Goal: Task Accomplishment & Management: Use online tool/utility

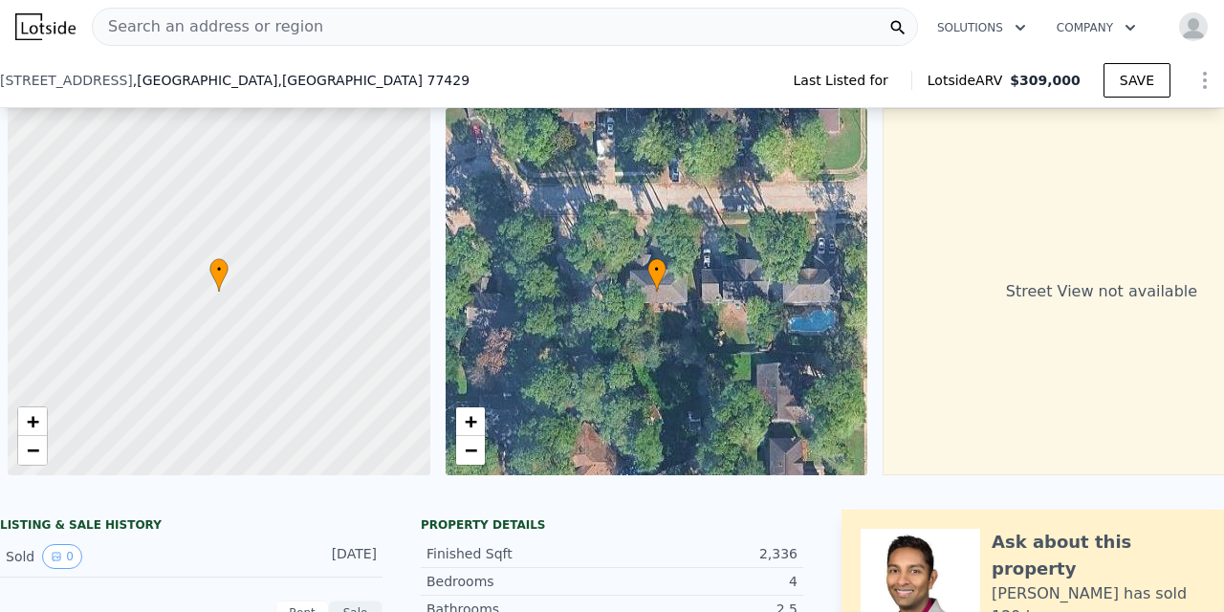
scroll to position [0, 8]
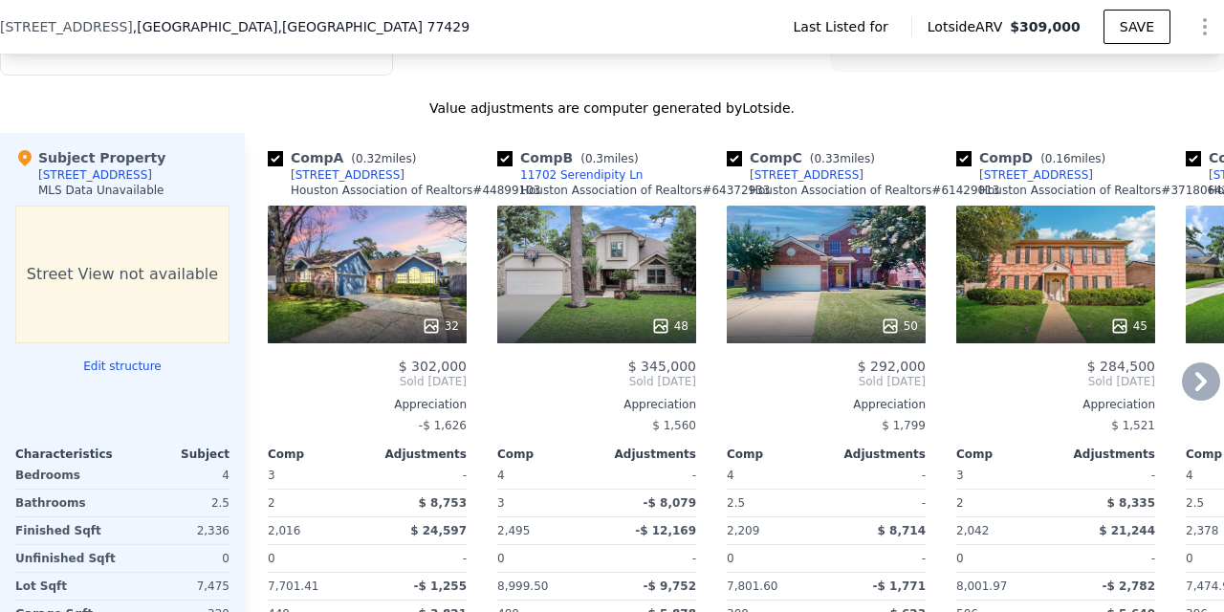
checkbox input "true"
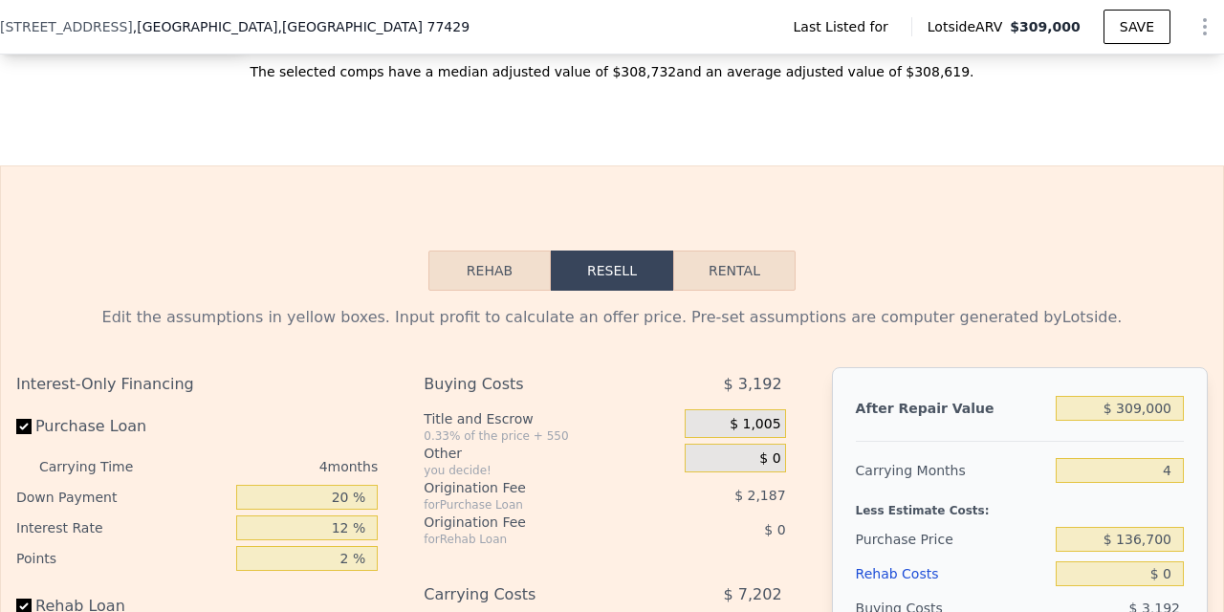
scroll to position [2303, 0]
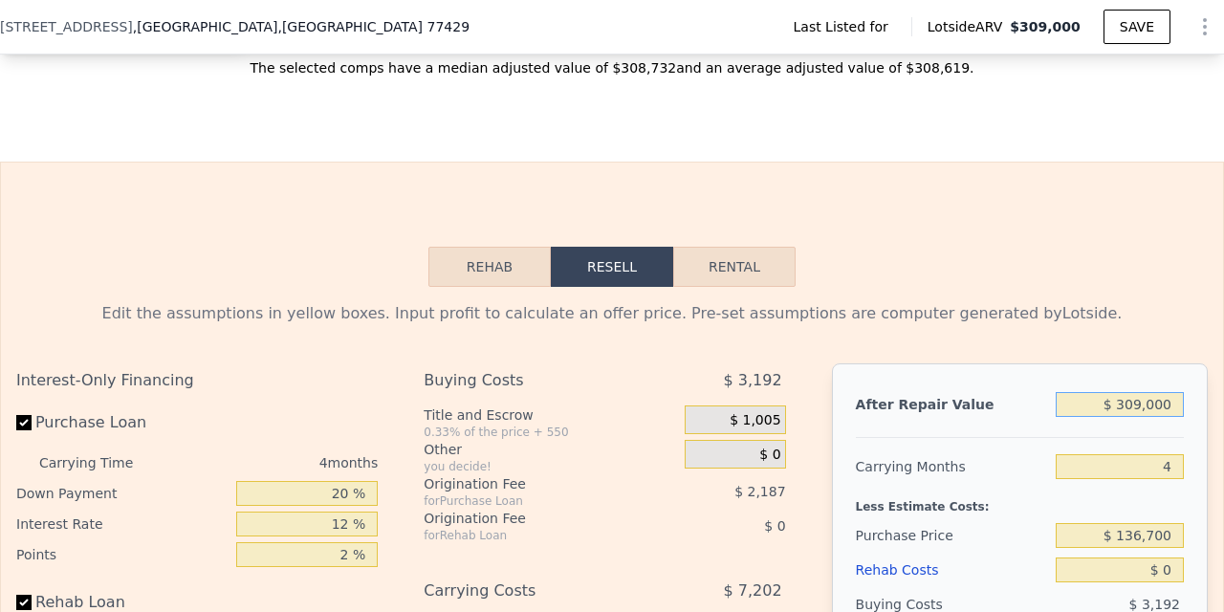
drag, startPoint x: 1174, startPoint y: 406, endPoint x: 1120, endPoint y: 391, distance: 56.6
click at [1120, 392] on input "$ 309,000" at bounding box center [1120, 404] width 128 height 25
type input "$ 2"
type input "-$ 147,230"
type input "$ 29"
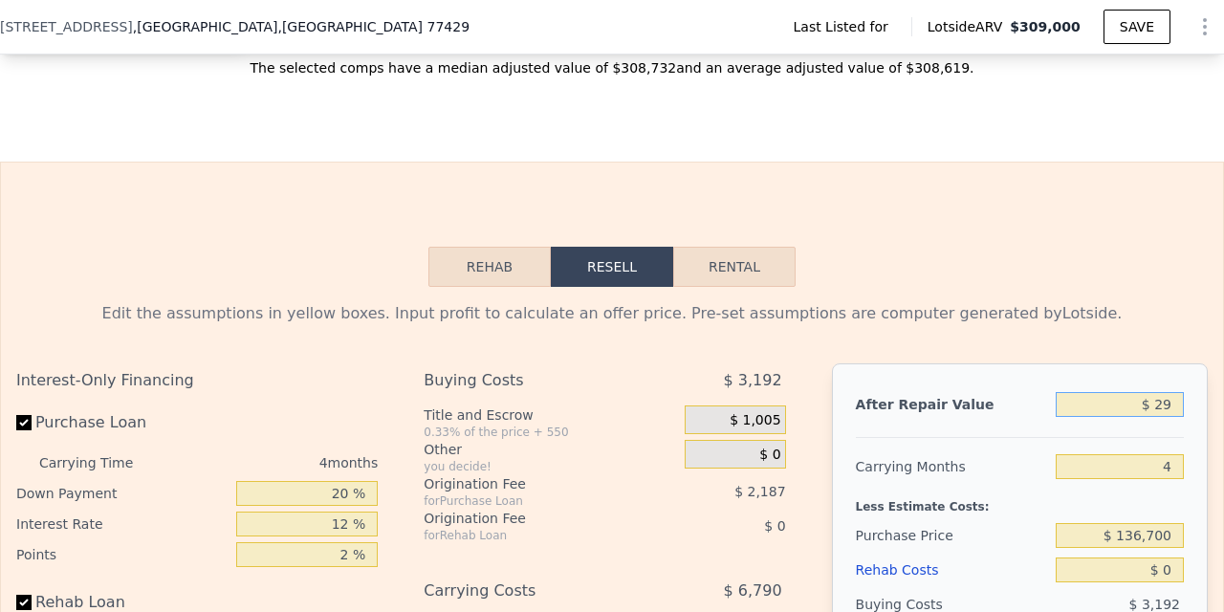
type input "-$ 147,205"
type input "$ 290"
type input "-$ 146,957"
type input "$ 2,900"
type input "-$ 144,492"
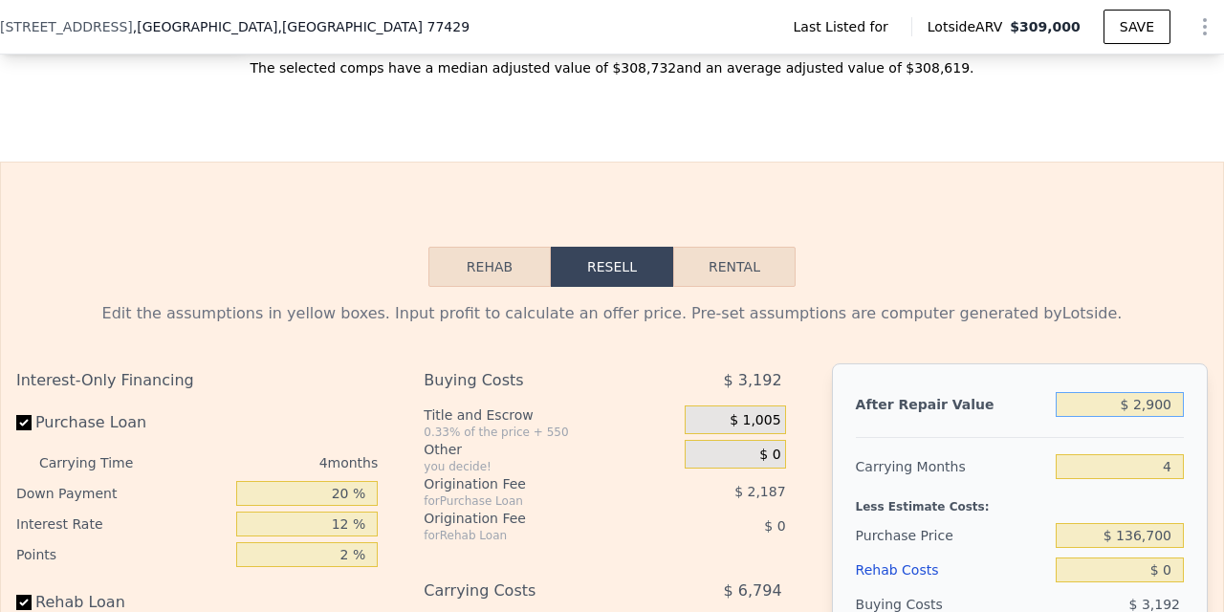
type input "$ 29,000"
type input "-$ 119,818"
type input "$ 290,000"
type input "$ 126,915"
click at [1146, 473] on input "4" at bounding box center [1120, 466] width 128 height 25
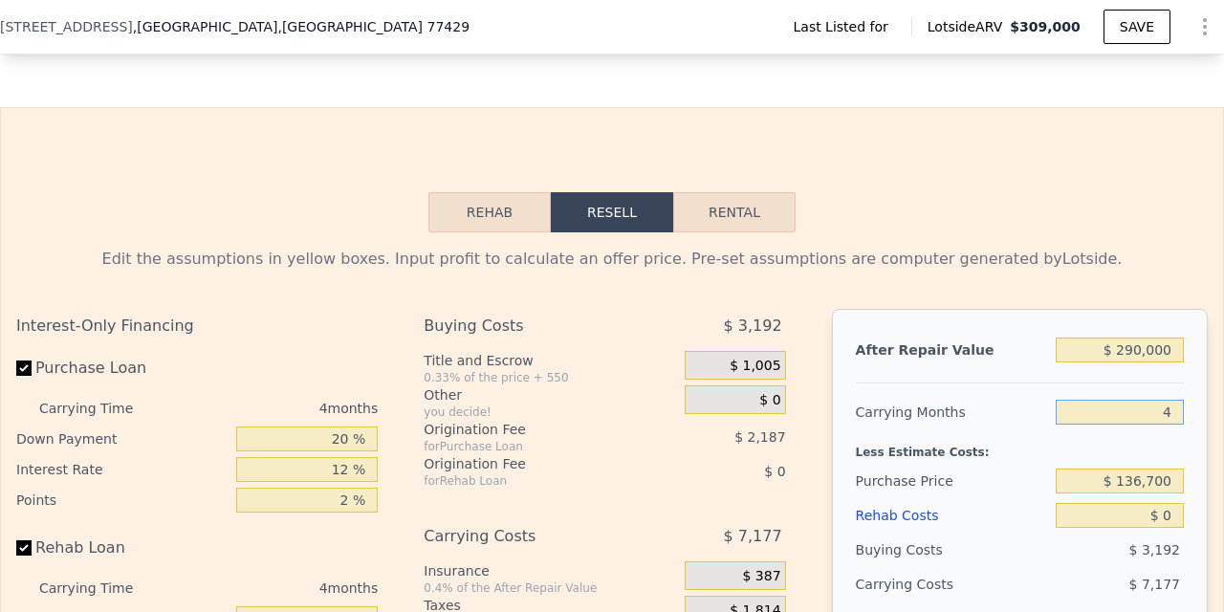
scroll to position [2359, 0]
click at [1176, 479] on input "$ 136,700" at bounding box center [1120, 480] width 128 height 25
drag, startPoint x: 1178, startPoint y: 482, endPoint x: 1122, endPoint y: 481, distance: 56.4
click at [1122, 481] on input "$ 136,700" at bounding box center [1120, 480] width 128 height 25
type input "$ 185,000"
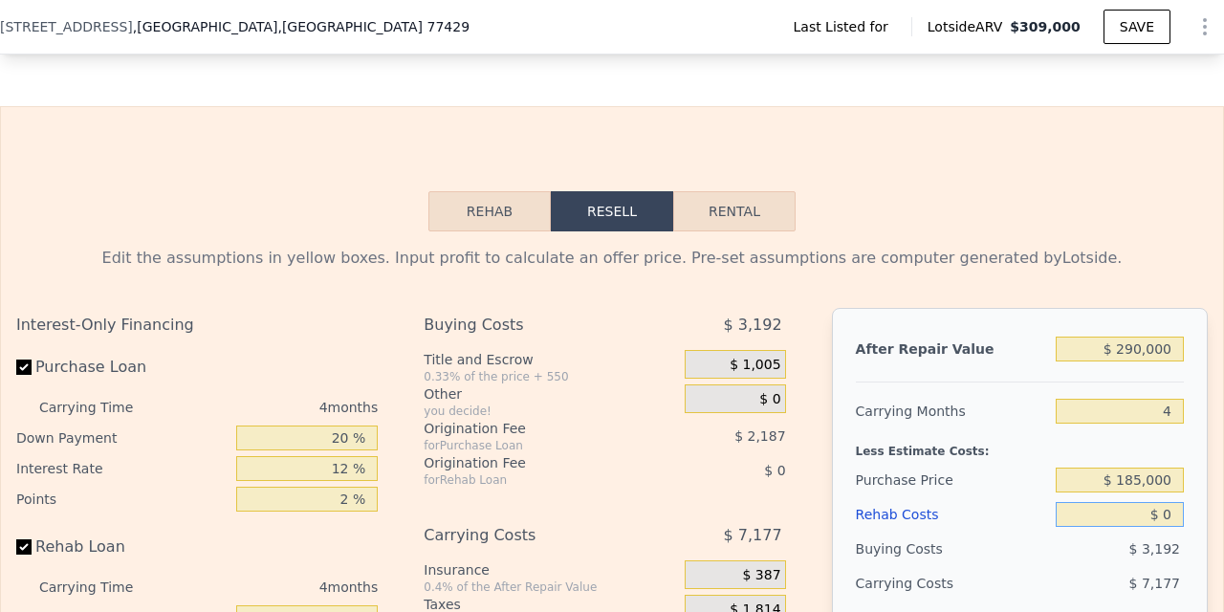
click at [1105, 515] on input "$ 0" at bounding box center [1120, 514] width 128 height 25
type input "$ 76,137"
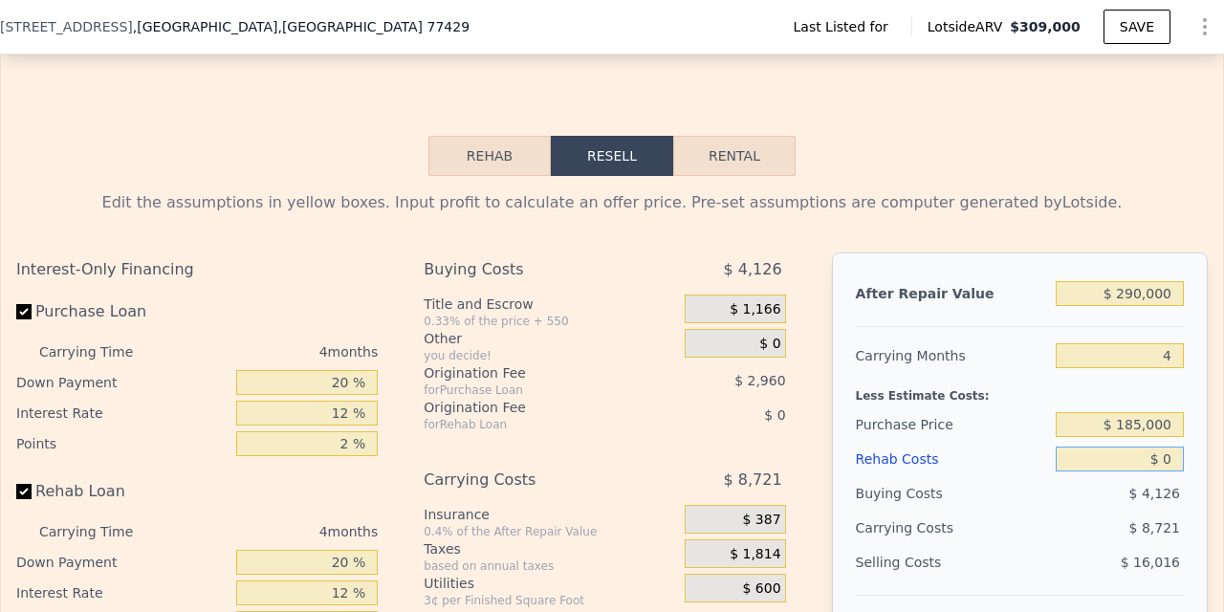
scroll to position [2412, 0]
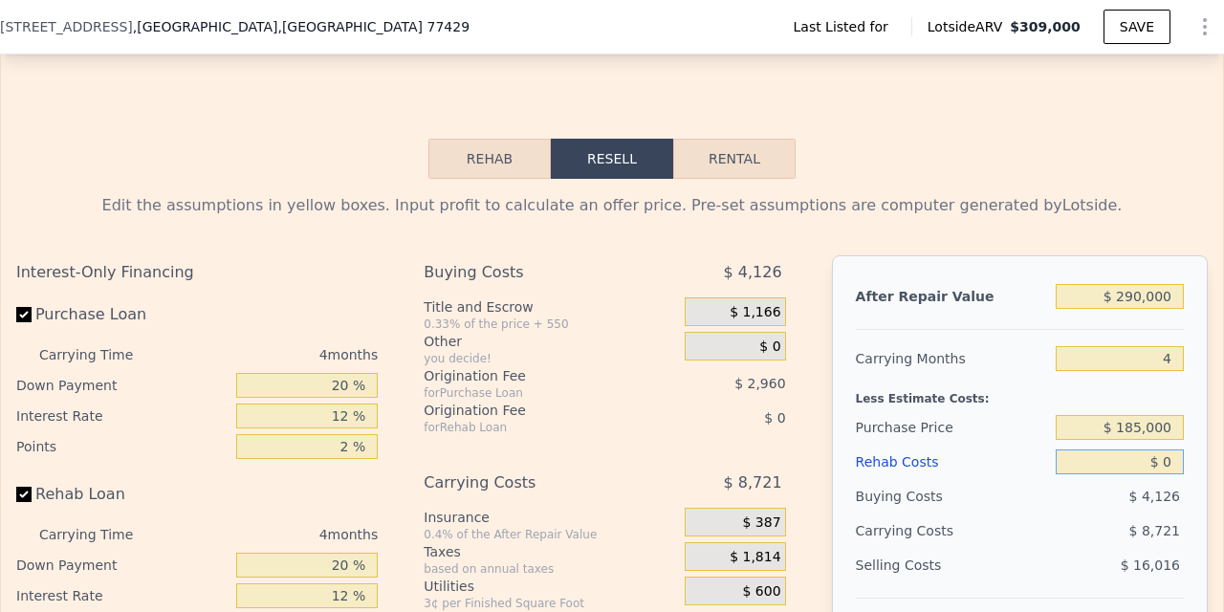
click at [1172, 460] on input "$ 0" at bounding box center [1120, 461] width 128 height 25
type input "$ 5"
type input "$ 76,132"
type input "$ 50"
type input "$ 76,086"
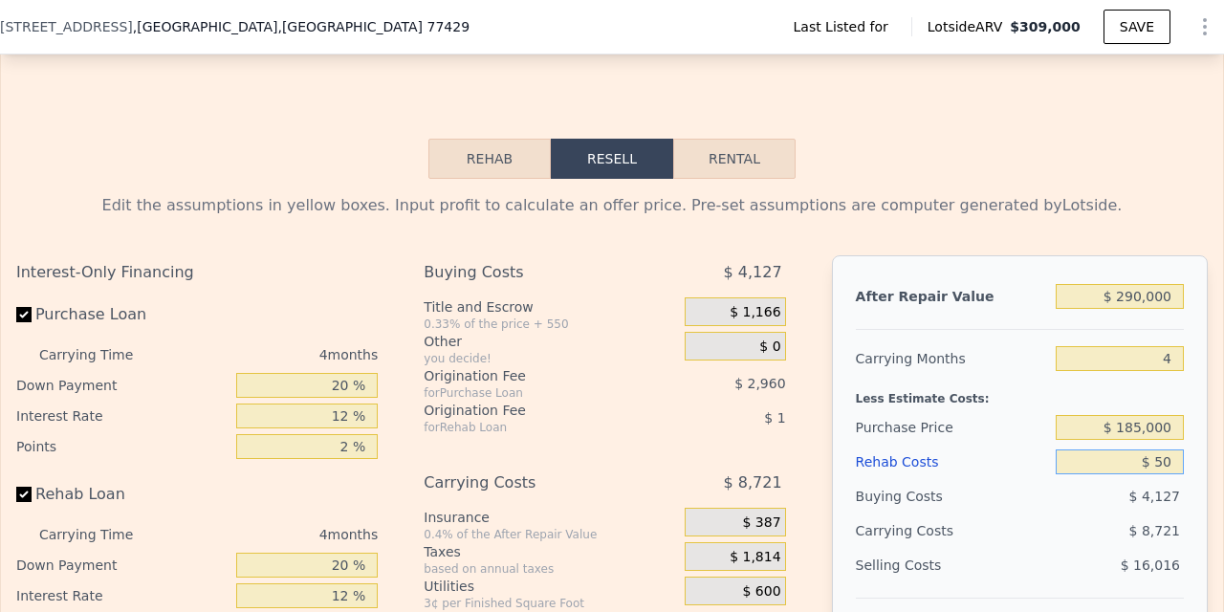
type input "$ 500"
type input "$ 75,613"
type input "$ 5,000"
type input "$ 70,897"
type input "$ 50,000"
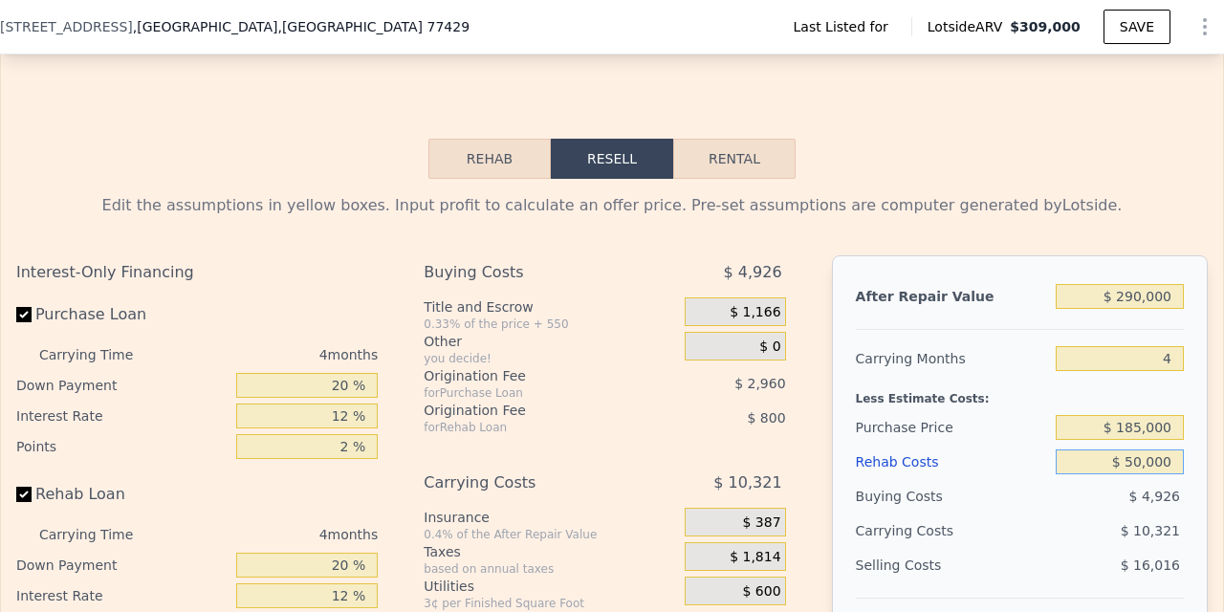
type input "$ 23,737"
click at [1094, 427] on input "$ 185,000" at bounding box center [1120, 427] width 128 height 25
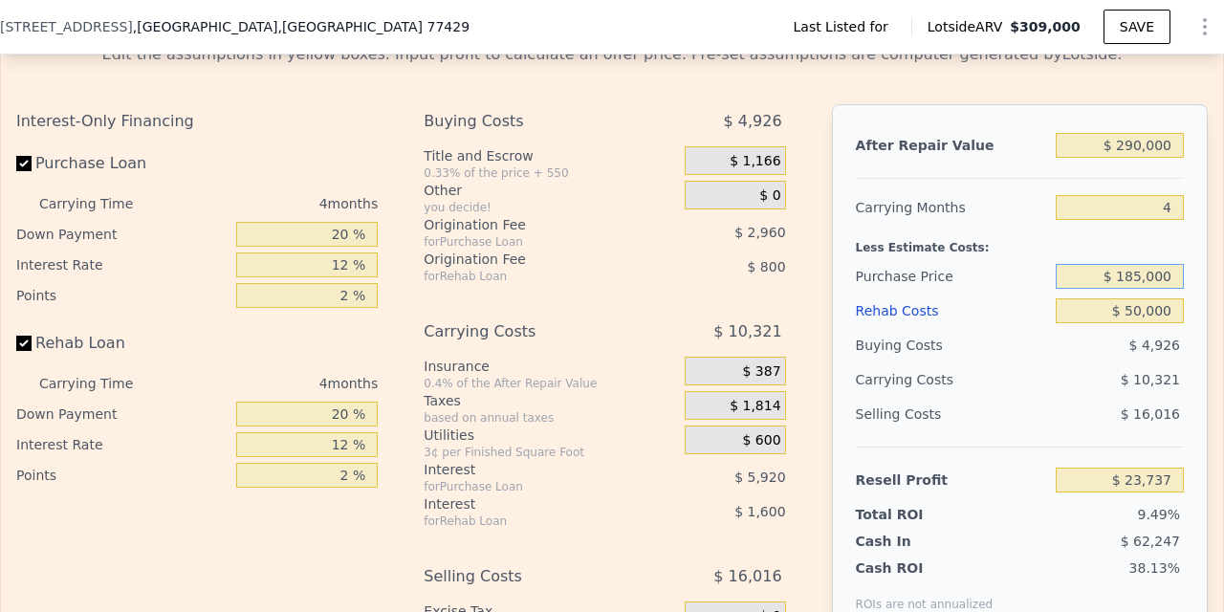
scroll to position [2565, 0]
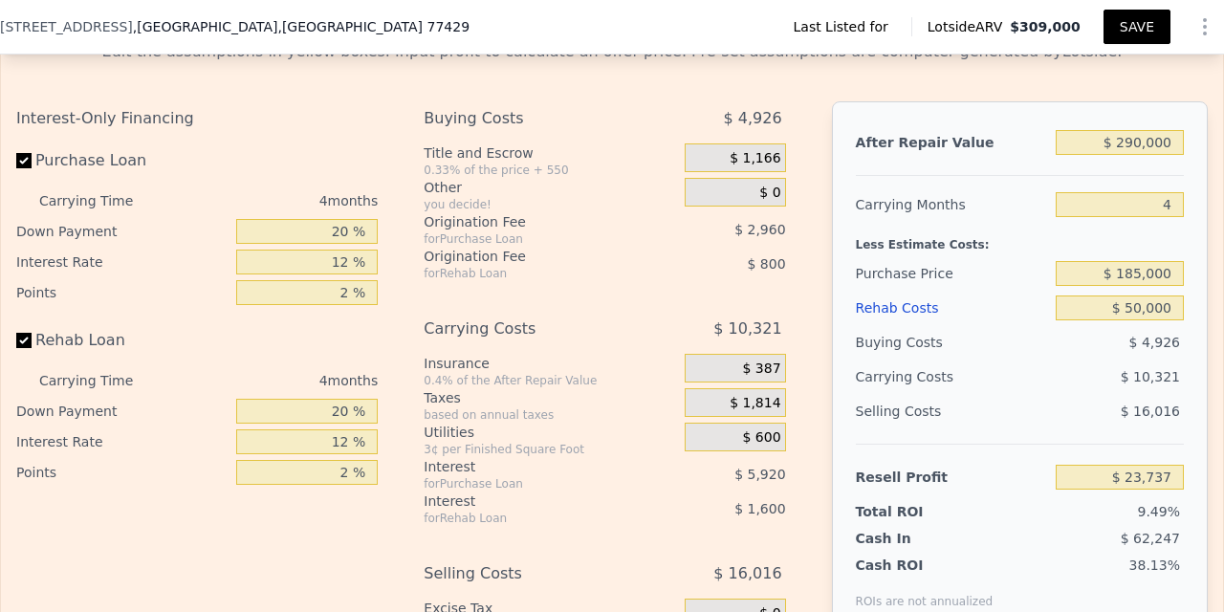
click at [1149, 28] on button "SAVE" at bounding box center [1136, 27] width 67 height 34
drag, startPoint x: 1135, startPoint y: 510, endPoint x: 1182, endPoint y: 508, distance: 46.9
click at [1182, 508] on div "9.49%" at bounding box center [1083, 511] width 201 height 19
drag, startPoint x: 1120, startPoint y: 478, endPoint x: 1184, endPoint y: 479, distance: 64.1
click at [1186, 479] on div "After Repair Value $ 290,000 Carrying Months 4 Less Estimate Costs: Purchase Pr…" at bounding box center [1020, 367] width 376 height 532
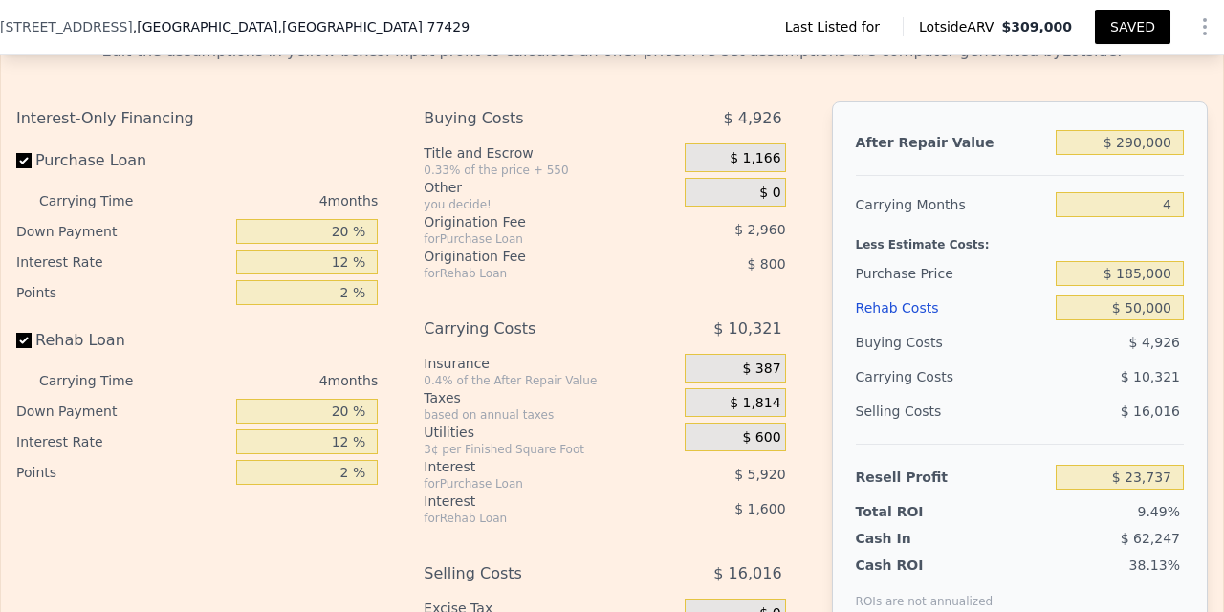
click at [28, 340] on input "Rehab Loan" at bounding box center [23, 340] width 15 height 15
checkbox input "false"
type input "$ 26,137"
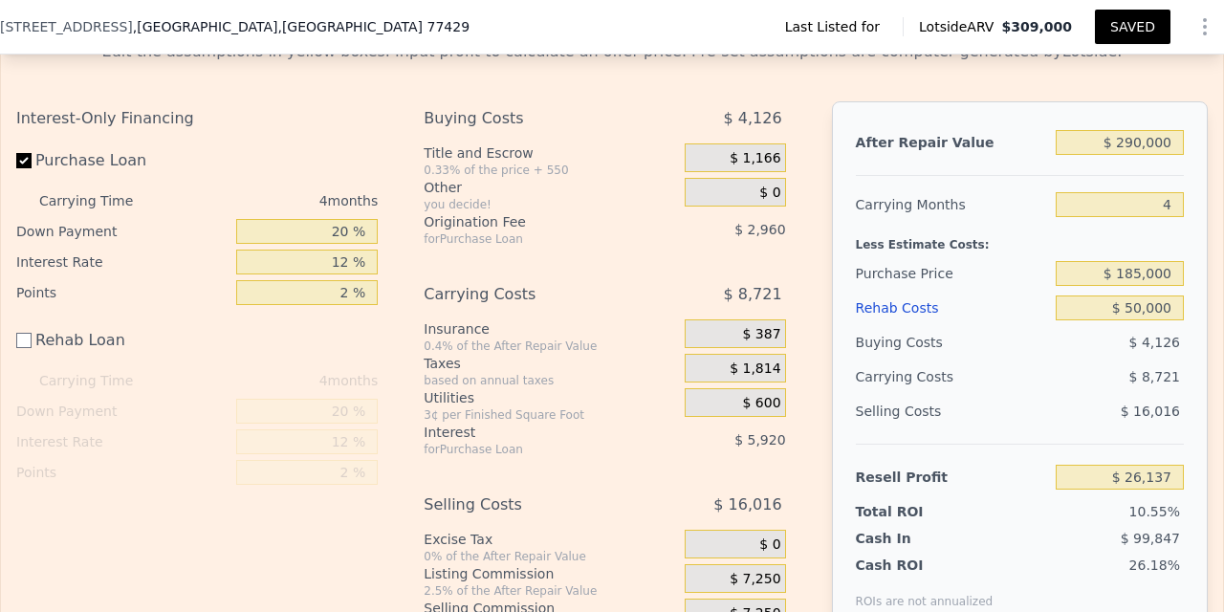
click at [29, 338] on input "Rehab Loan" at bounding box center [23, 340] width 15 height 15
checkbox input "true"
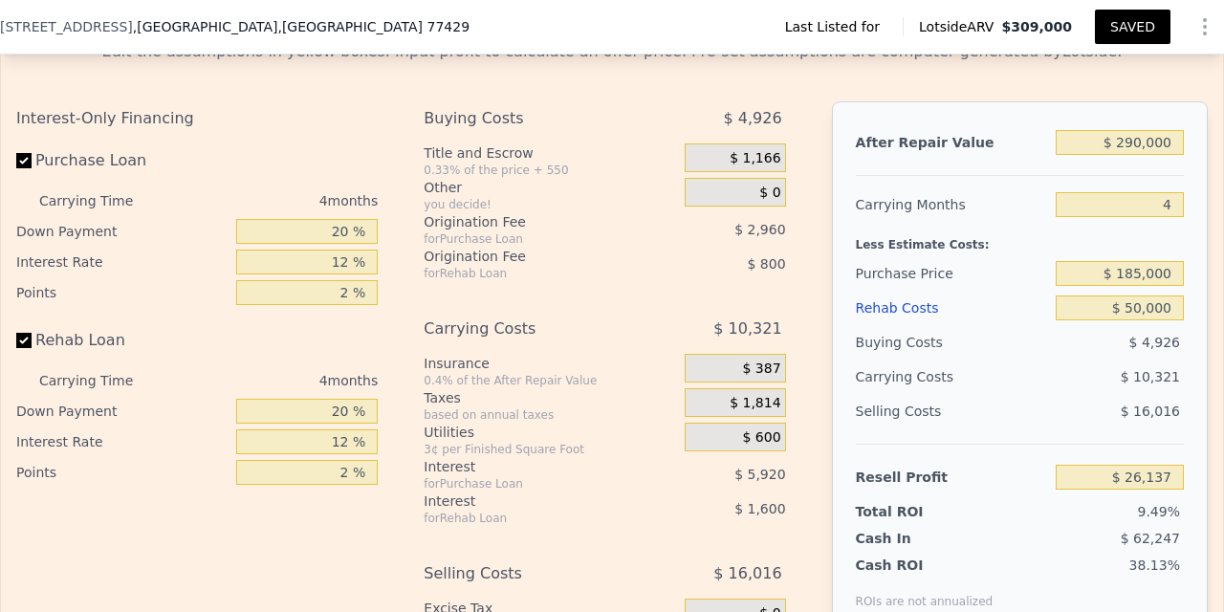
type input "$ 23,737"
drag, startPoint x: 351, startPoint y: 443, endPoint x: 329, endPoint y: 442, distance: 22.0
click at [329, 442] on input "12 %" at bounding box center [307, 441] width 142 height 25
type input "8 %"
type input "$ 24,269"
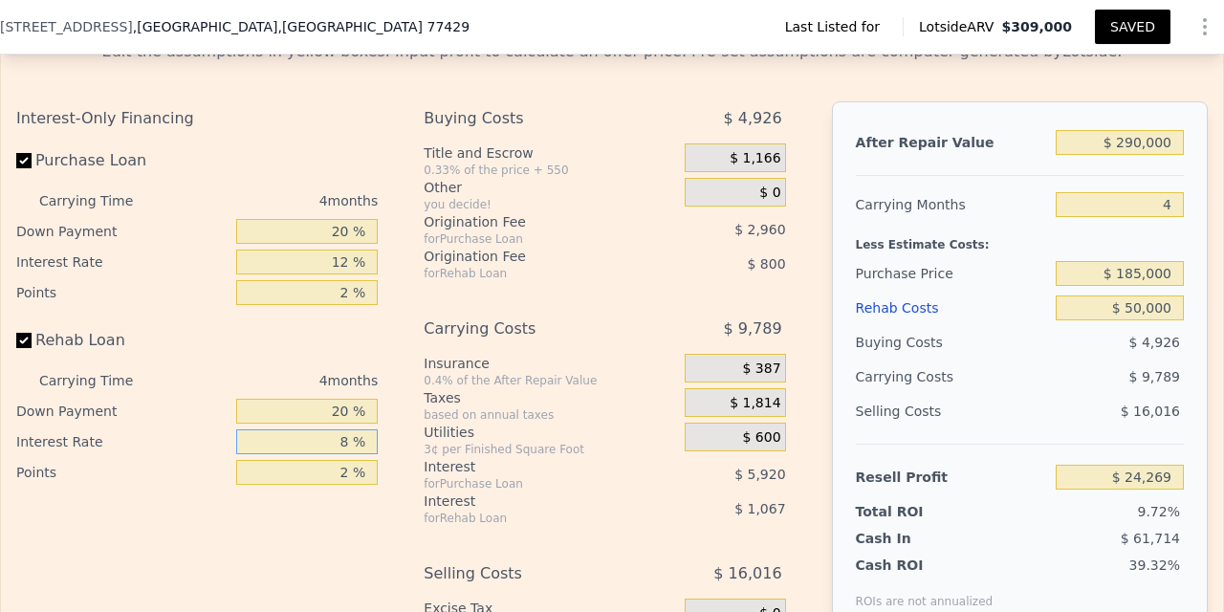
type input "8 %"
drag, startPoint x: 352, startPoint y: 264, endPoint x: 337, endPoint y: 262, distance: 15.4
click at [337, 262] on input "12 %" at bounding box center [307, 262] width 142 height 25
type input "8 %"
type input "$ 26,241"
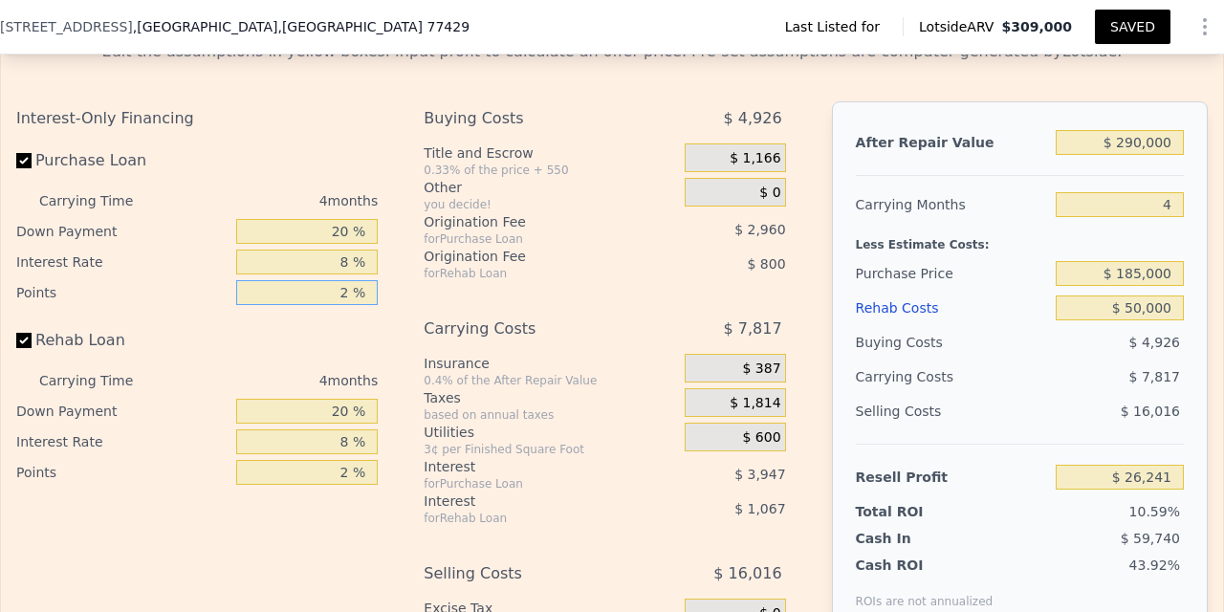
click at [320, 295] on input "2 %" at bounding box center [307, 292] width 142 height 25
click at [1081, 485] on input "$ 26,241" at bounding box center [1120, 477] width 128 height 25
click at [331, 436] on input "8 %" at bounding box center [307, 441] width 142 height 25
drag, startPoint x: 1113, startPoint y: 476, endPoint x: 1186, endPoint y: 478, distance: 72.7
click at [1187, 478] on div "After Repair Value $ 290,000 Carrying Months 4 Less Estimate Costs: Purchase Pr…" at bounding box center [1020, 367] width 376 height 532
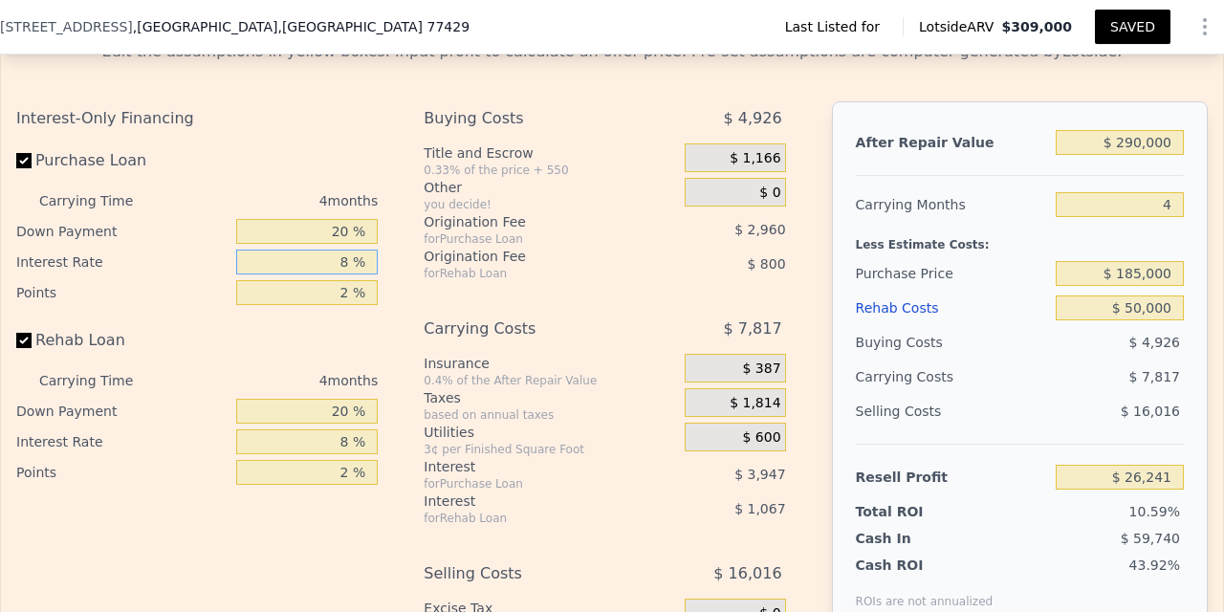
click at [350, 265] on input "8 %" at bounding box center [307, 262] width 142 height 25
type input "7 %"
type input "$ 26,737"
click at [347, 441] on input "8 %" at bounding box center [307, 441] width 142 height 25
type input "7 %"
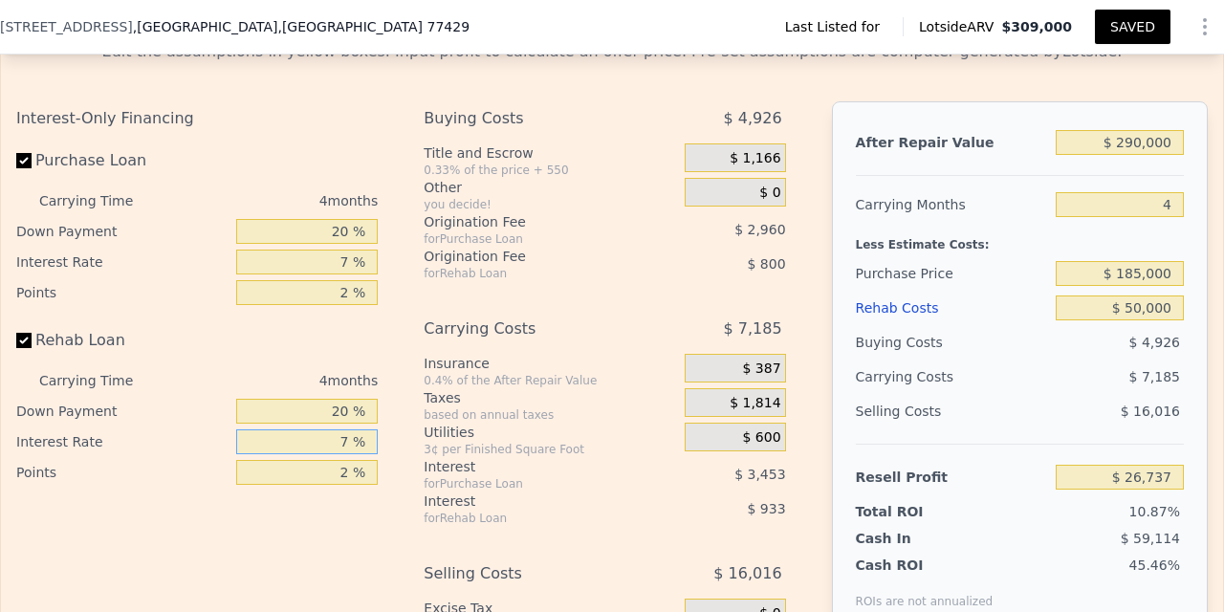
type input "$ 26,873"
click at [316, 413] on input "20 %" at bounding box center [307, 411] width 142 height 25
click at [1098, 477] on input "$ 26,873" at bounding box center [1120, 477] width 128 height 25
click at [350, 267] on input "7 %" at bounding box center [307, 262] width 142 height 25
type input "5 %"
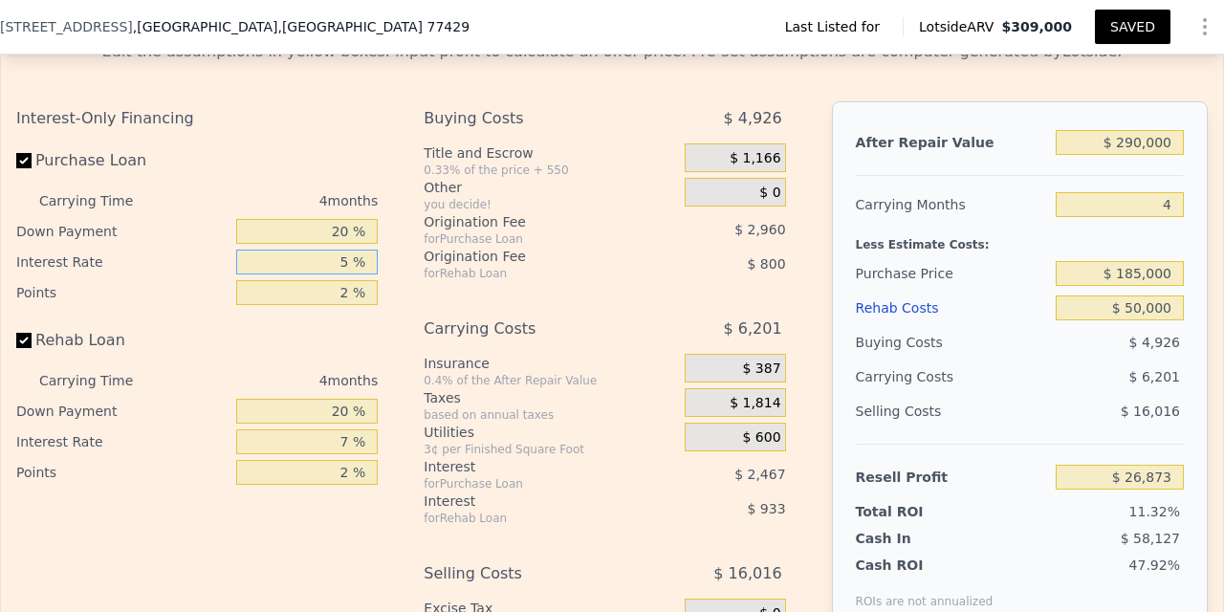
type input "$ 27,857"
type input "7 %"
type input "$ 26,873"
drag, startPoint x: 1113, startPoint y: 475, endPoint x: 1174, endPoint y: 472, distance: 61.3
click at [1174, 472] on input "$ 26,873" at bounding box center [1120, 477] width 128 height 25
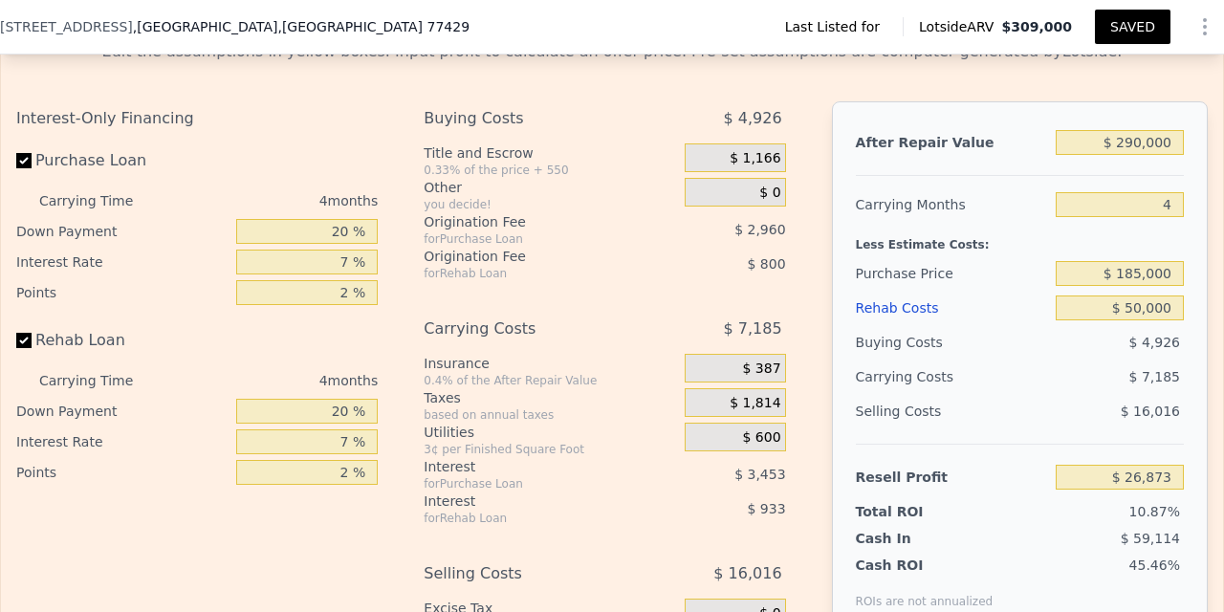
click at [1124, 36] on button "SAVED" at bounding box center [1133, 27] width 76 height 34
drag, startPoint x: 1104, startPoint y: 273, endPoint x: 1194, endPoint y: 275, distance: 89.9
click at [1195, 276] on div "After Repair Value $ 290,000 Carrying Months 4 Less Estimate Costs: Purchase Pr…" at bounding box center [1020, 367] width 376 height 532
drag, startPoint x: 1103, startPoint y: 138, endPoint x: 1187, endPoint y: 142, distance: 83.3
click at [1189, 142] on div "After Repair Value $ 290,000 Carrying Months 4 Less Estimate Costs: Purchase Pr…" at bounding box center [1020, 367] width 376 height 532
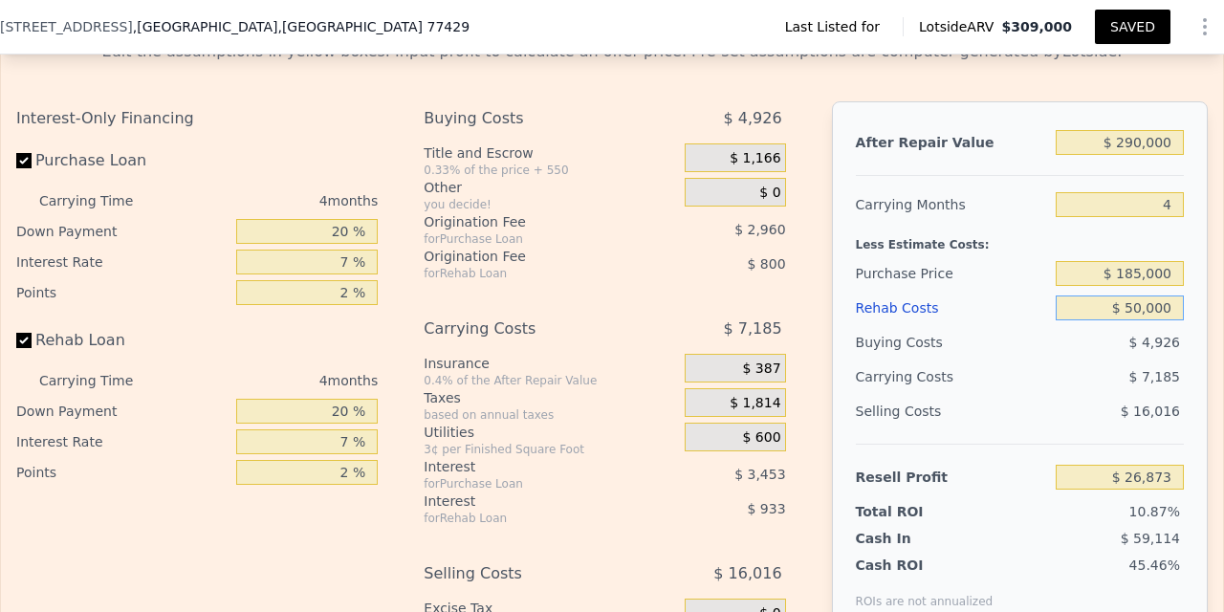
drag, startPoint x: 1107, startPoint y: 311, endPoint x: 1191, endPoint y: 311, distance: 84.1
click at [1192, 311] on div "After Repair Value $ 290,000 Carrying Months 4 Less Estimate Costs: Purchase Pr…" at bounding box center [1020, 367] width 376 height 532
drag, startPoint x: 1115, startPoint y: 480, endPoint x: 1181, endPoint y: 482, distance: 66.0
click at [1181, 482] on input "$ 26,873" at bounding box center [1120, 477] width 128 height 25
click at [1097, 476] on input "$ 26,873" at bounding box center [1120, 477] width 128 height 25
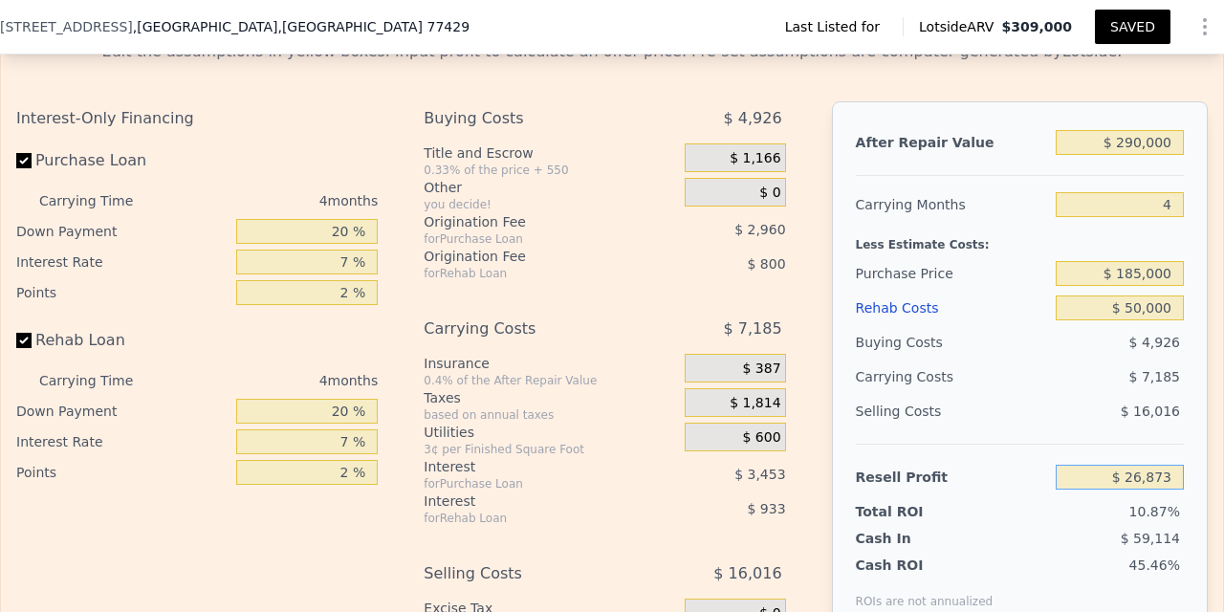
drag, startPoint x: 1116, startPoint y: 476, endPoint x: 1182, endPoint y: 479, distance: 66.0
click at [1182, 479] on input "$ 26,873" at bounding box center [1120, 477] width 128 height 25
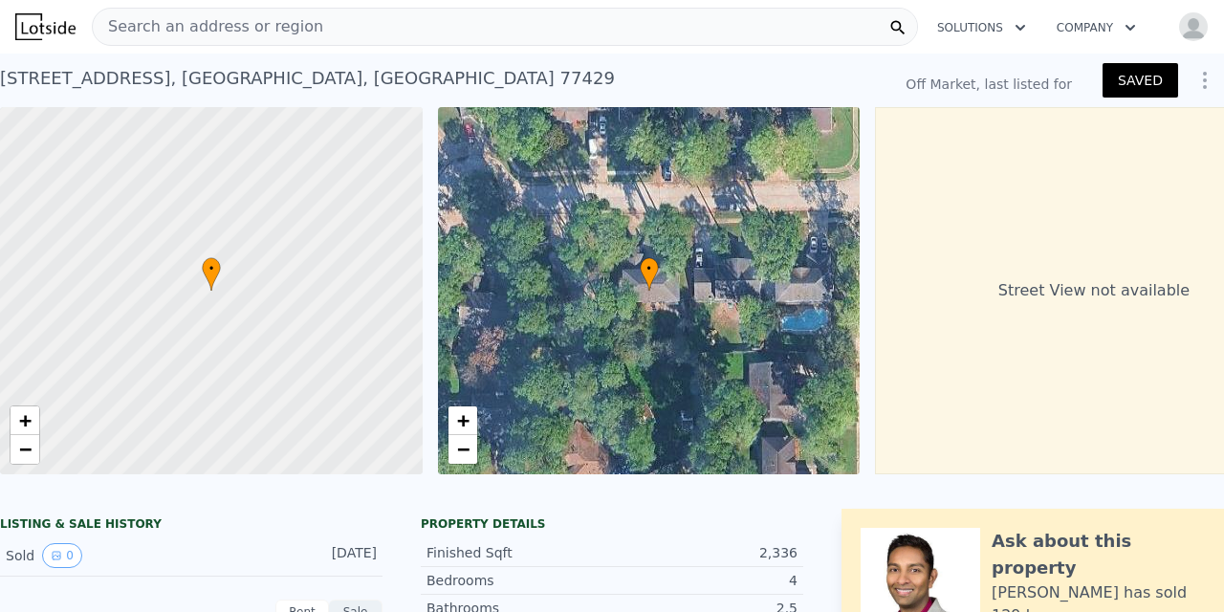
scroll to position [0, 0]
click at [230, 27] on span "Search an address or region" at bounding box center [208, 26] width 230 height 23
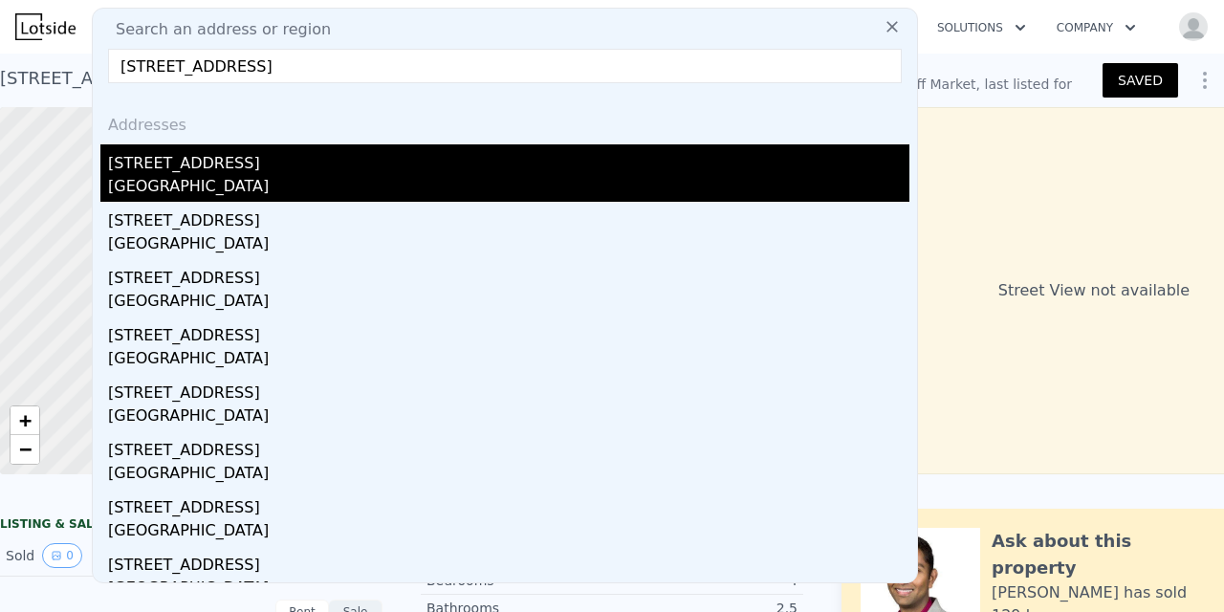
type input "[STREET_ADDRESS]"
click at [221, 164] on div "[STREET_ADDRESS]" at bounding box center [508, 159] width 801 height 31
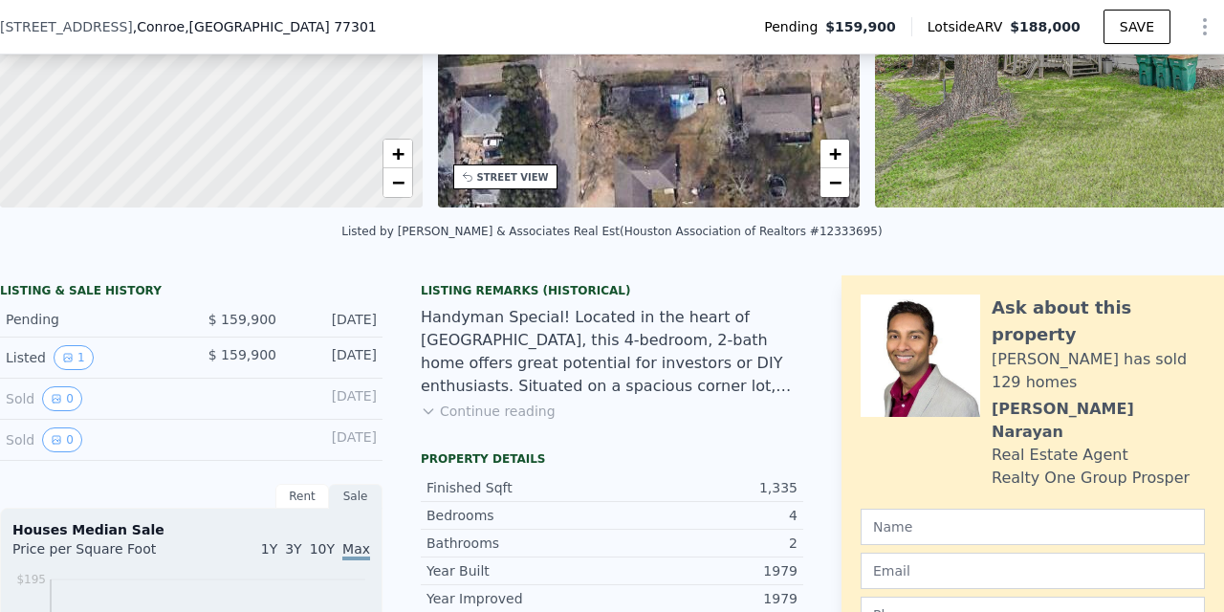
scroll to position [270, 0]
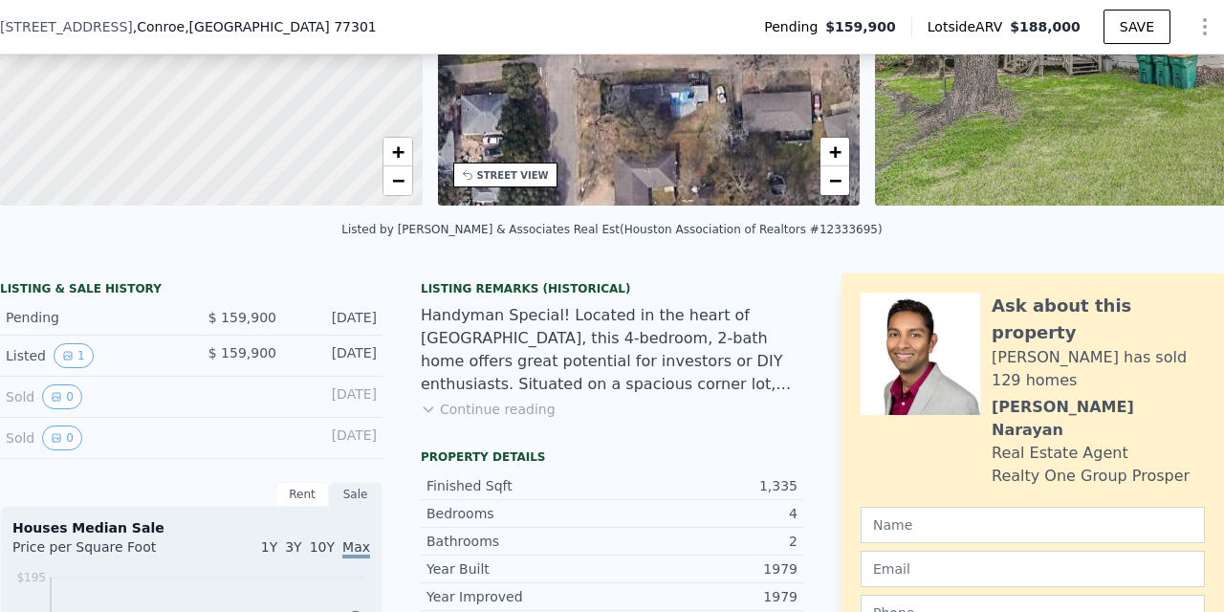
click at [478, 409] on button "Continue reading" at bounding box center [488, 409] width 135 height 19
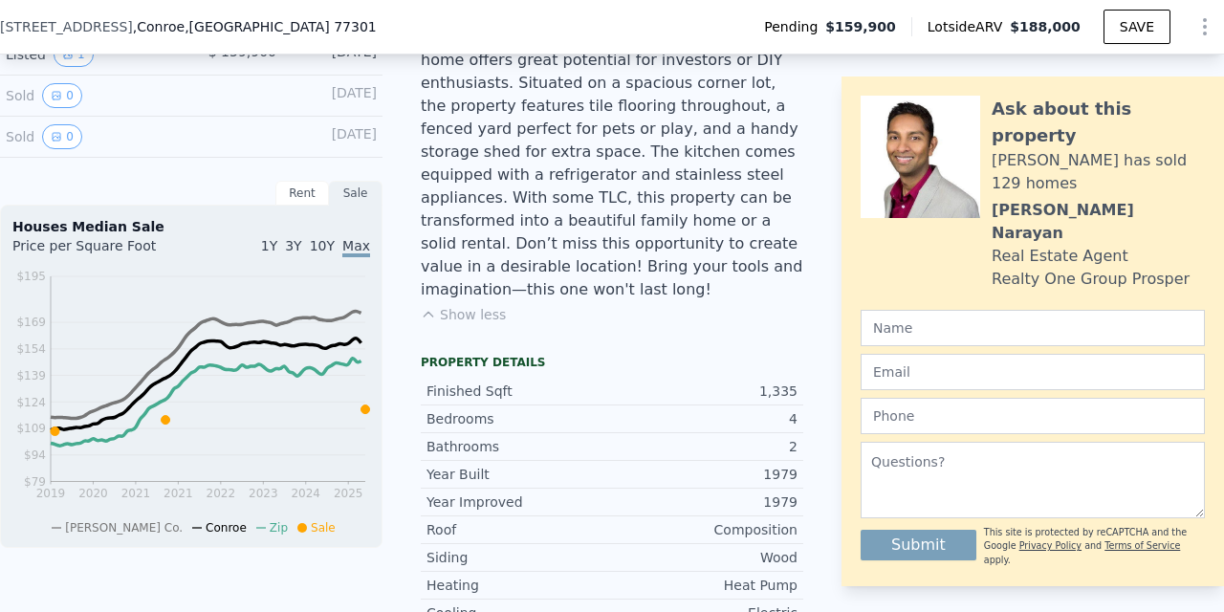
scroll to position [559, 0]
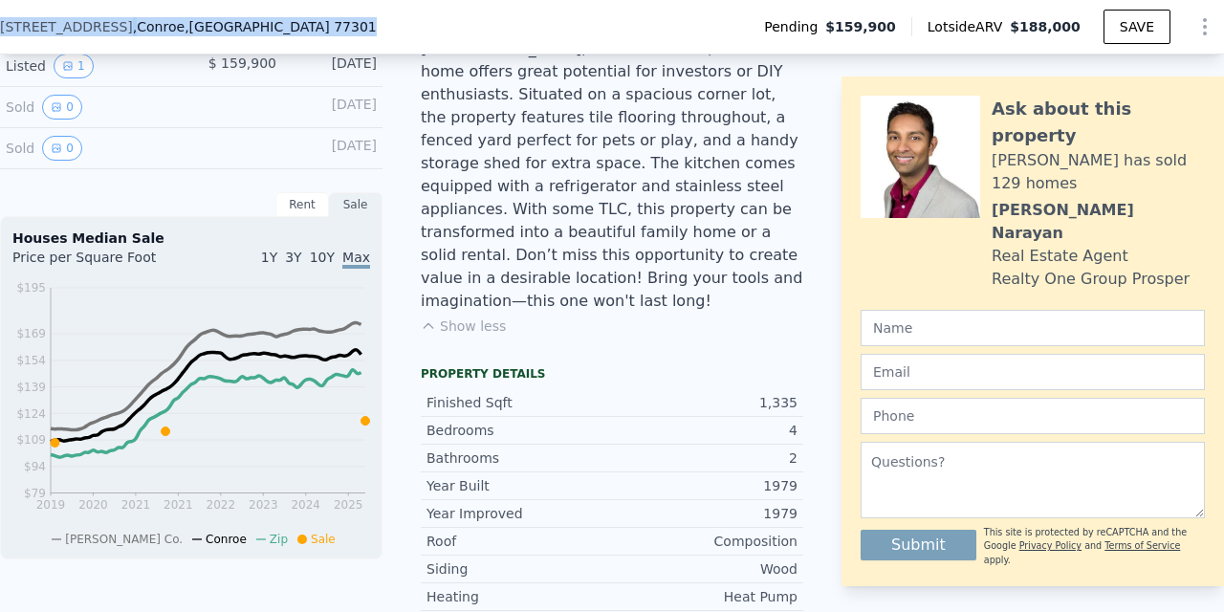
drag, startPoint x: 266, startPoint y: 25, endPoint x: 0, endPoint y: 27, distance: 265.8
click at [0, 27] on div "[STREET_ADDRESS]" at bounding box center [196, 26] width 392 height 19
copy div "[STREET_ADDRESS]"
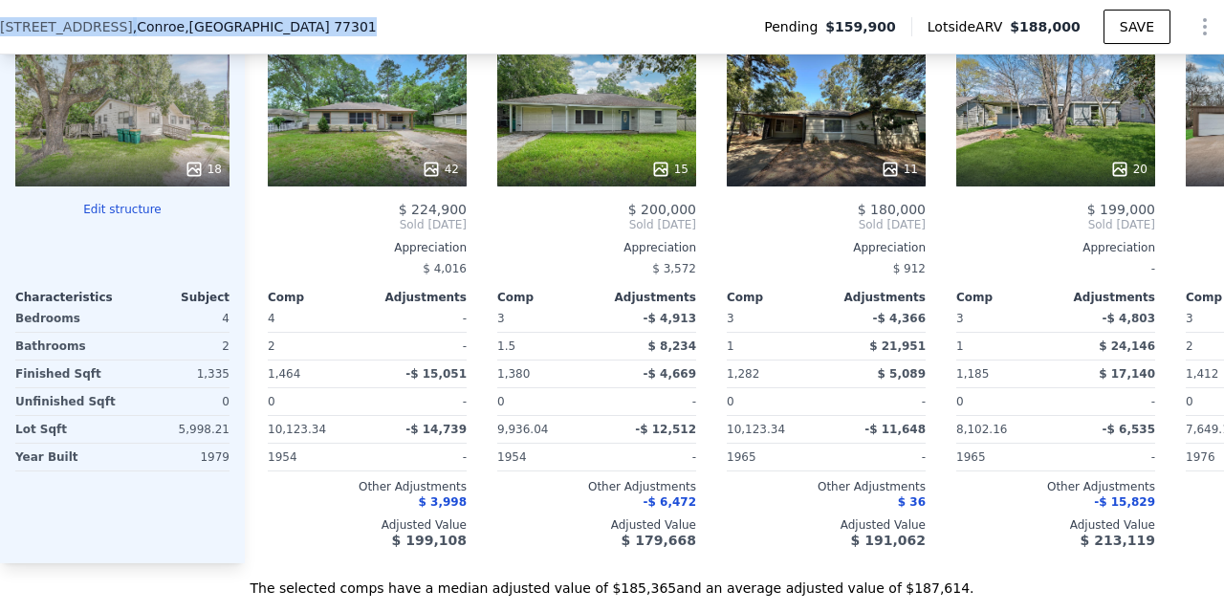
scroll to position [2184, 0]
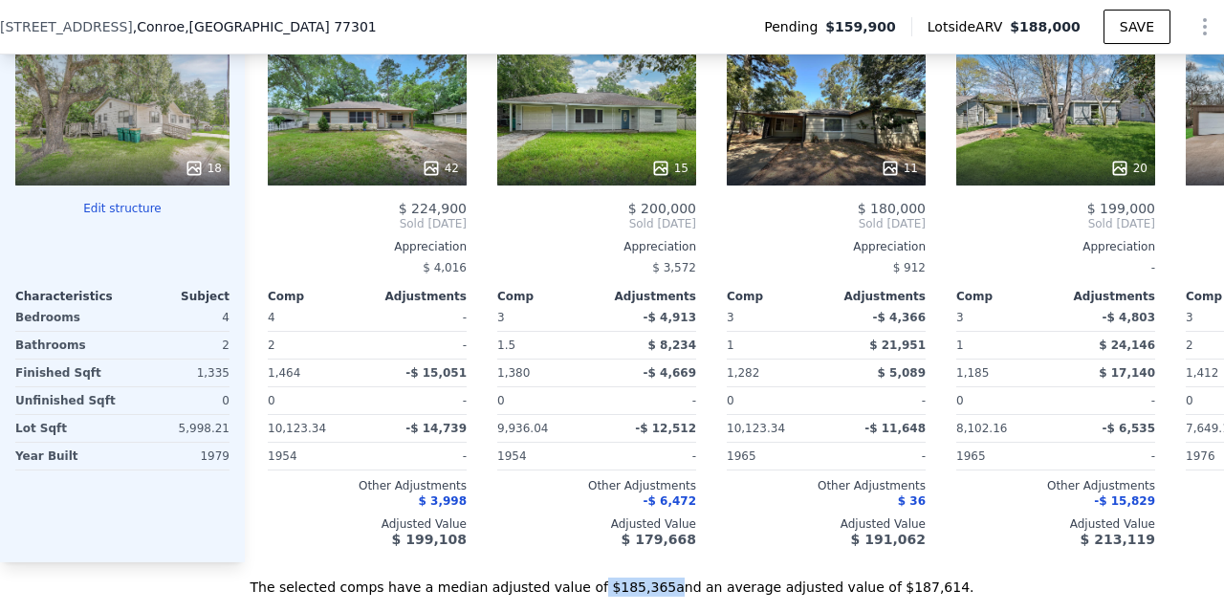
drag, startPoint x: 609, startPoint y: 564, endPoint x: 676, endPoint y: 559, distance: 67.1
click at [676, 562] on div "The selected comps have a median adjusted value of $185,365 and an average adju…" at bounding box center [612, 579] width 1224 height 34
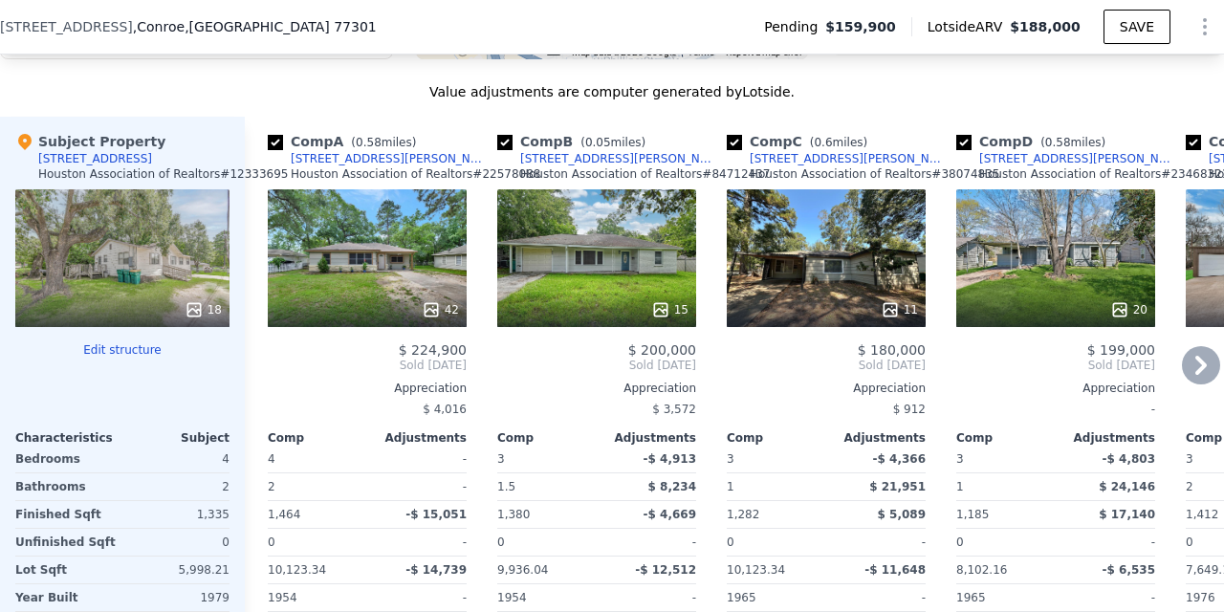
scroll to position [2031, 0]
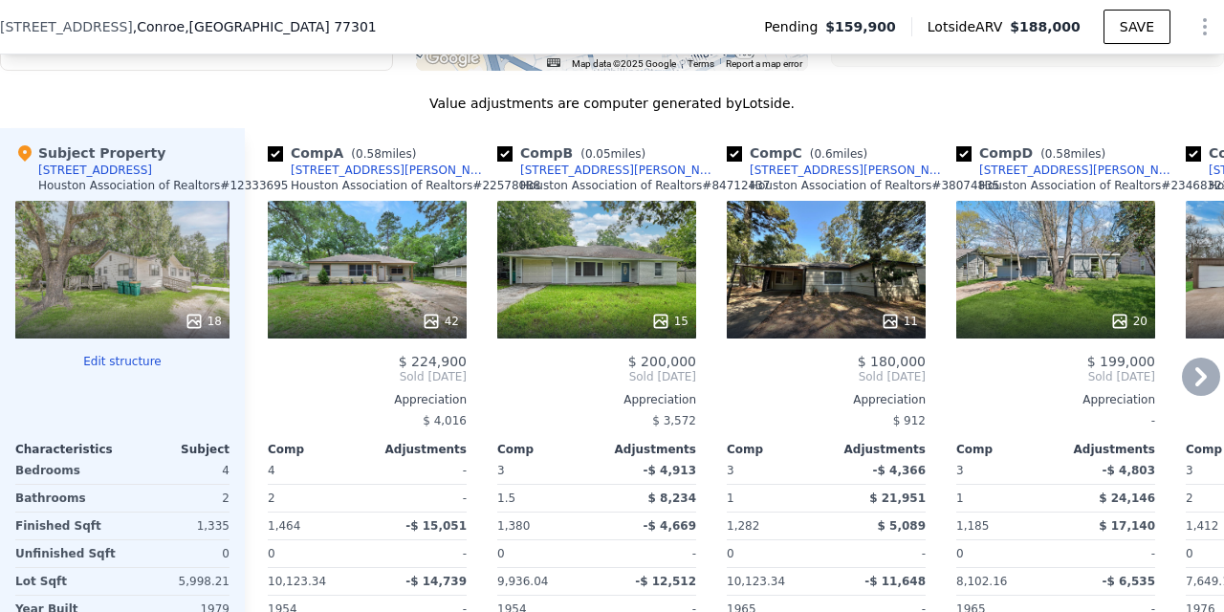
click at [825, 270] on div "11" at bounding box center [826, 270] width 199 height 138
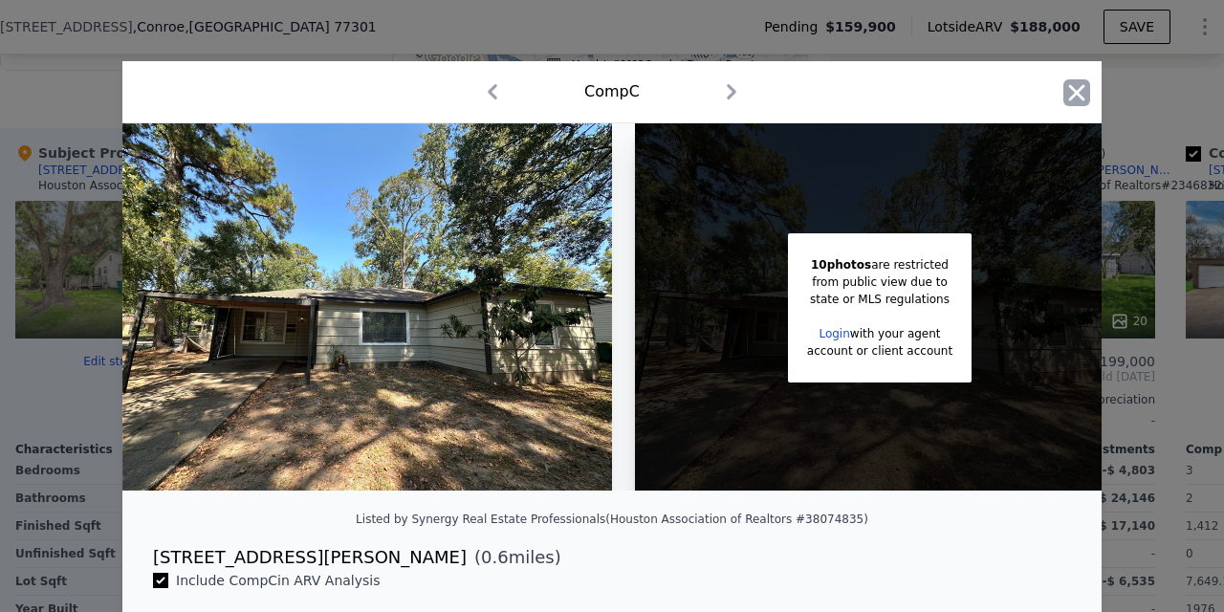
click at [1077, 89] on icon "button" at bounding box center [1076, 92] width 27 height 27
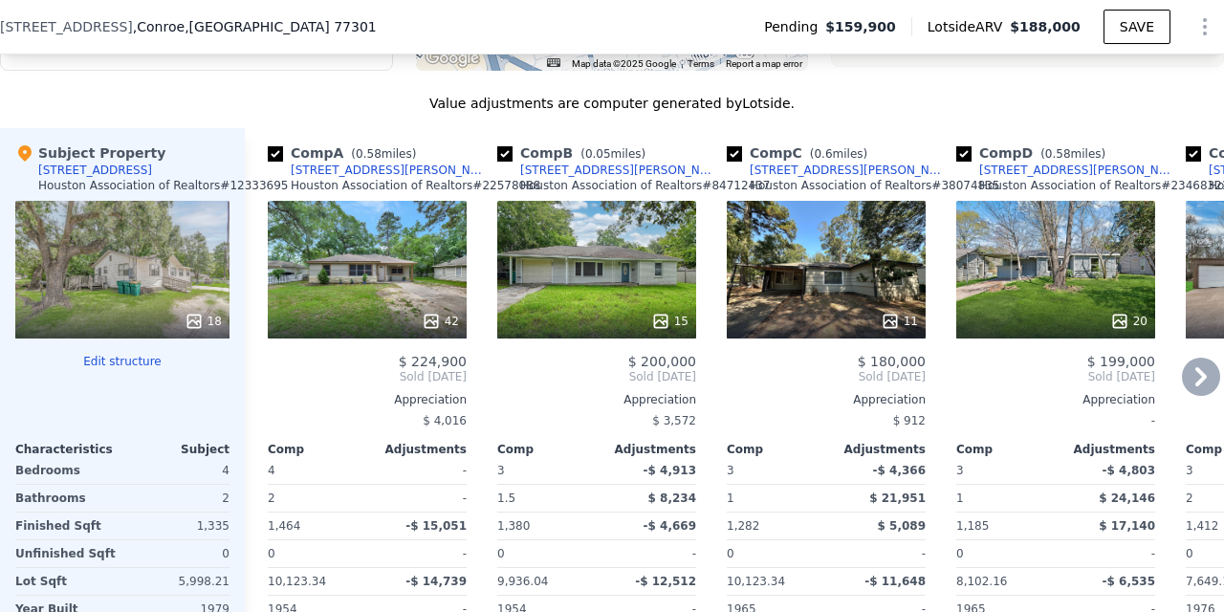
click at [738, 146] on input "checkbox" at bounding box center [734, 153] width 15 height 15
checkbox input "false"
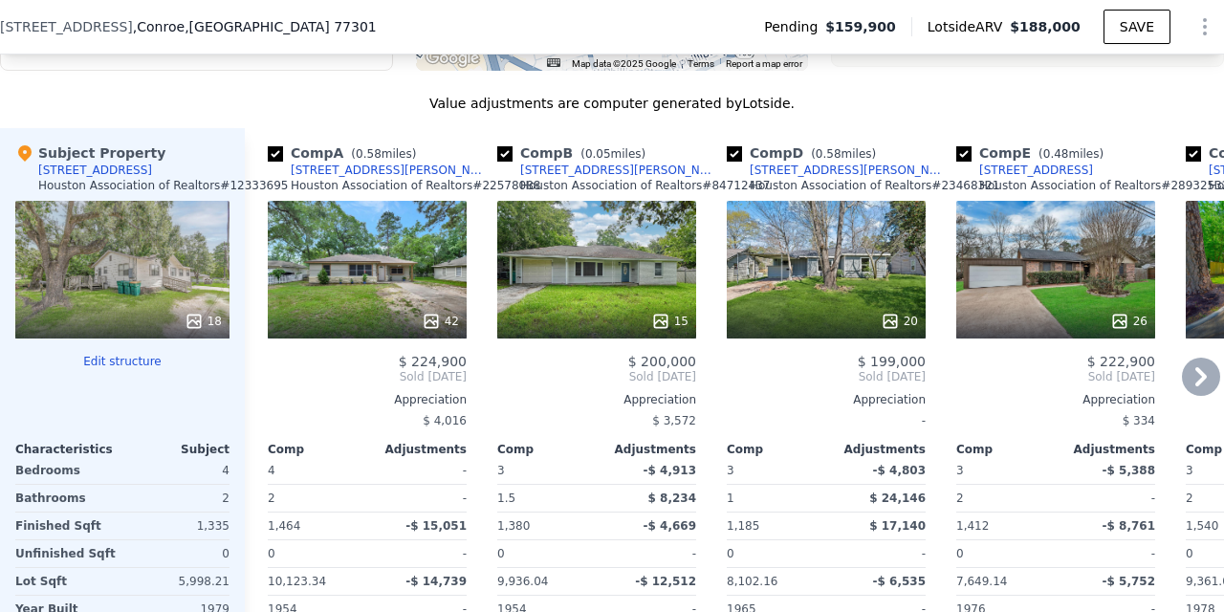
click at [732, 146] on input "checkbox" at bounding box center [734, 153] width 15 height 15
checkbox input "false"
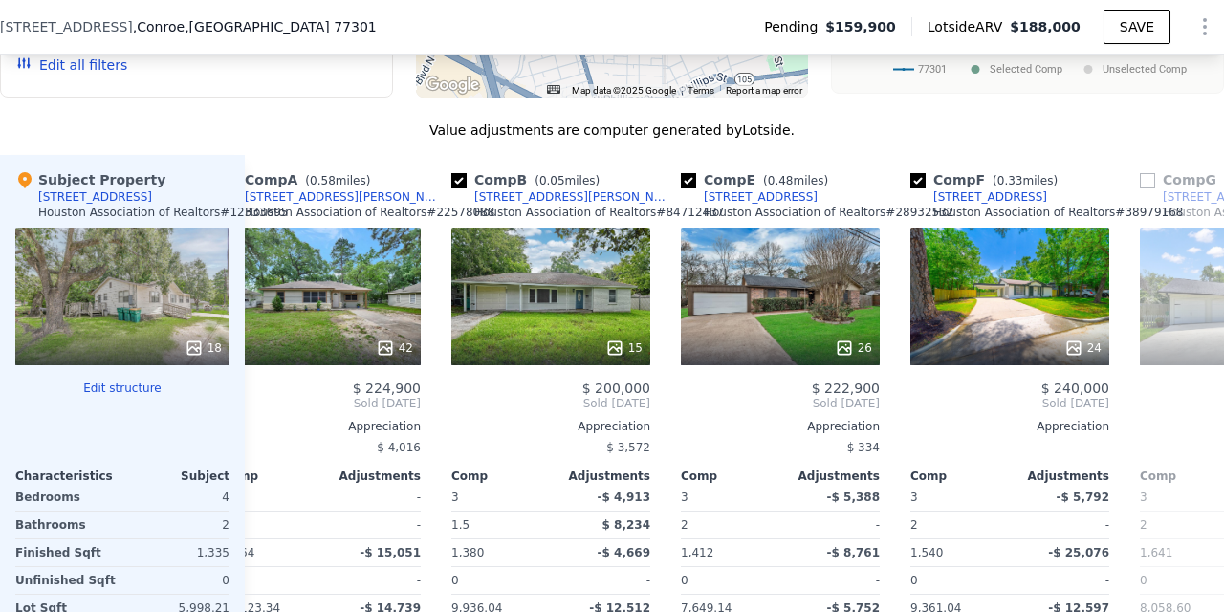
scroll to position [0, 56]
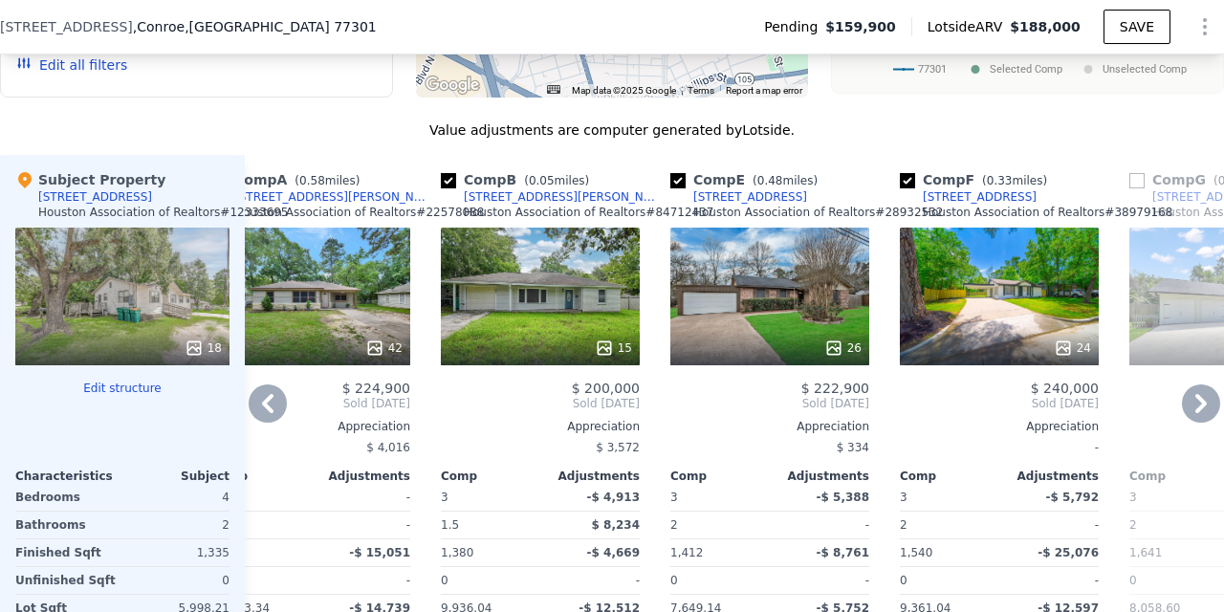
click at [1048, 295] on div "24" at bounding box center [999, 297] width 199 height 138
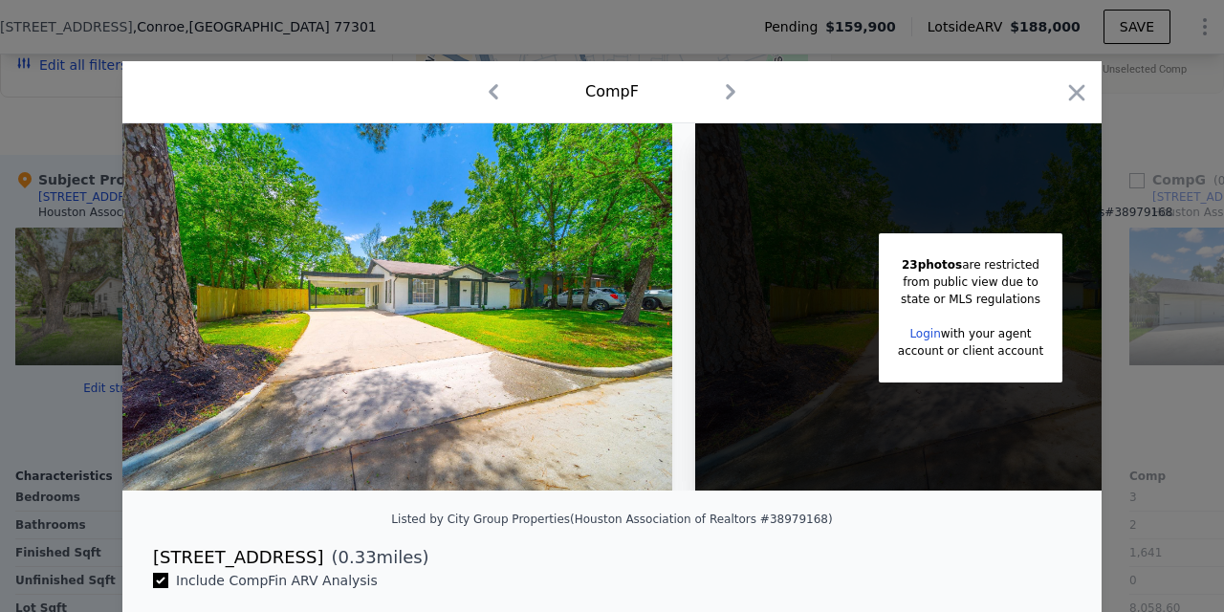
click at [975, 293] on div "state or MLS regulations" at bounding box center [970, 299] width 145 height 17
click at [933, 332] on link "Login" at bounding box center [924, 333] width 31 height 13
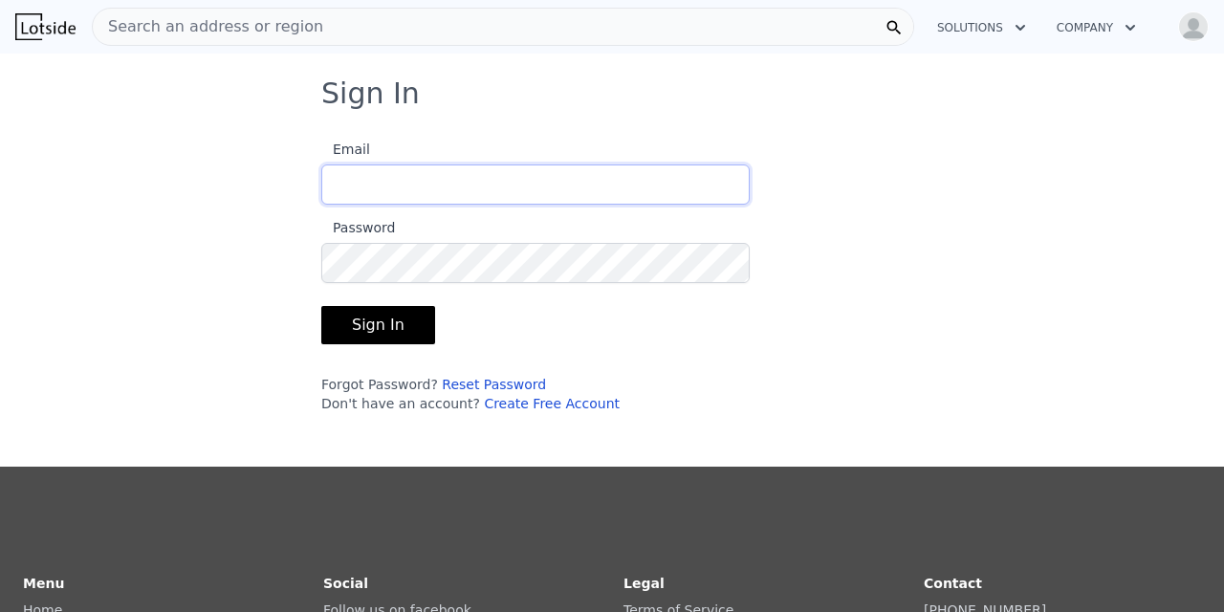
type input "[EMAIL_ADDRESS][DOMAIN_NAME]"
click at [375, 325] on button "Sign In" at bounding box center [378, 325] width 114 height 38
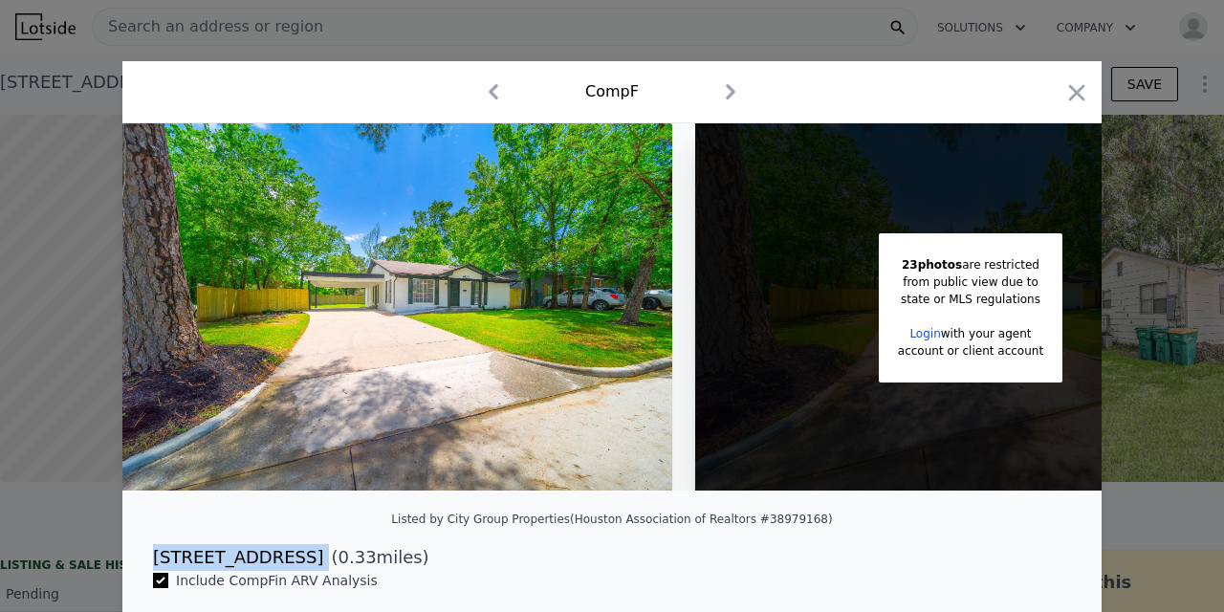
drag, startPoint x: 149, startPoint y: 557, endPoint x: 280, endPoint y: 563, distance: 131.2
click at [281, 563] on div "[STREET_ADDRESS] ( 0.33 miles)" at bounding box center [612, 557] width 949 height 27
click at [1069, 95] on icon "button" at bounding box center [1076, 92] width 27 height 27
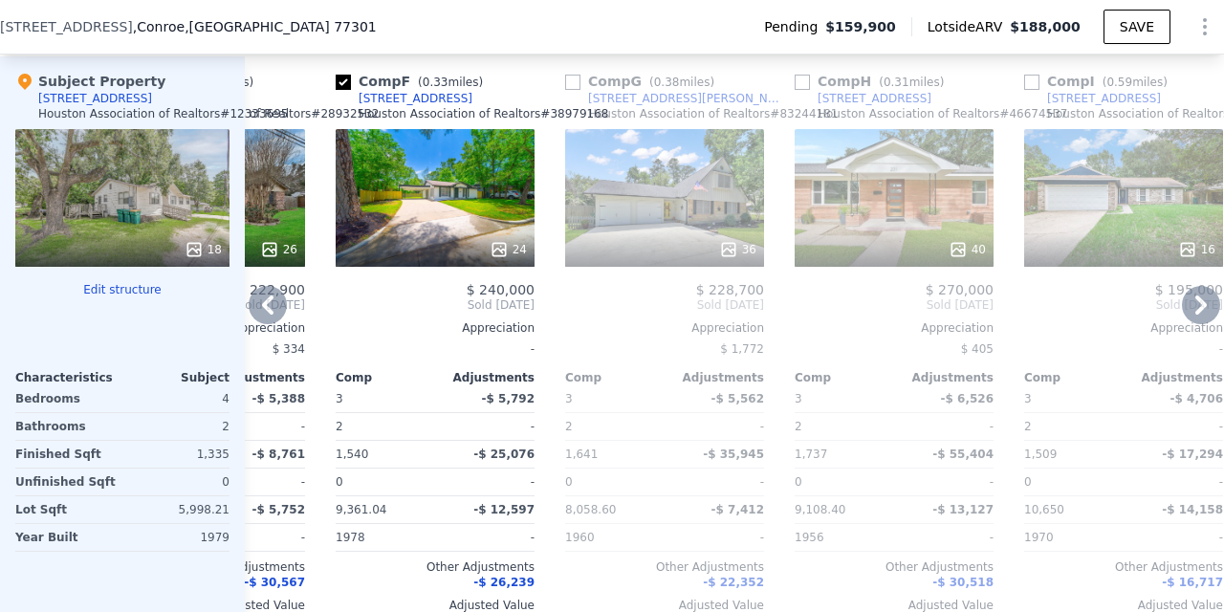
scroll to position [1905, 0]
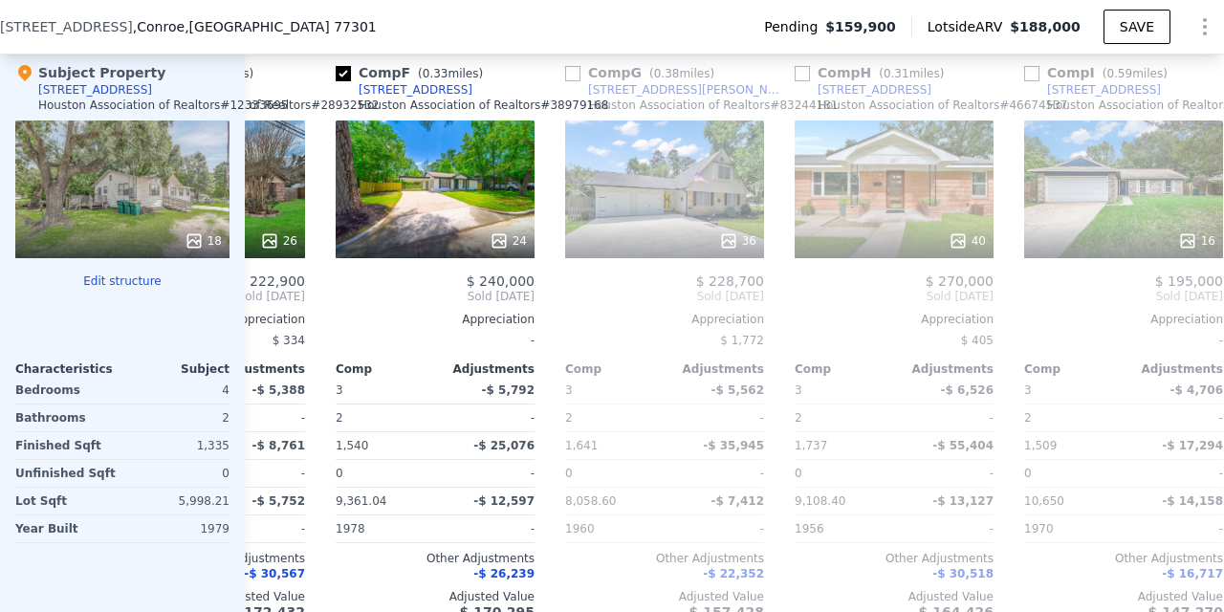
click at [149, 214] on div "18" at bounding box center [122, 189] width 214 height 138
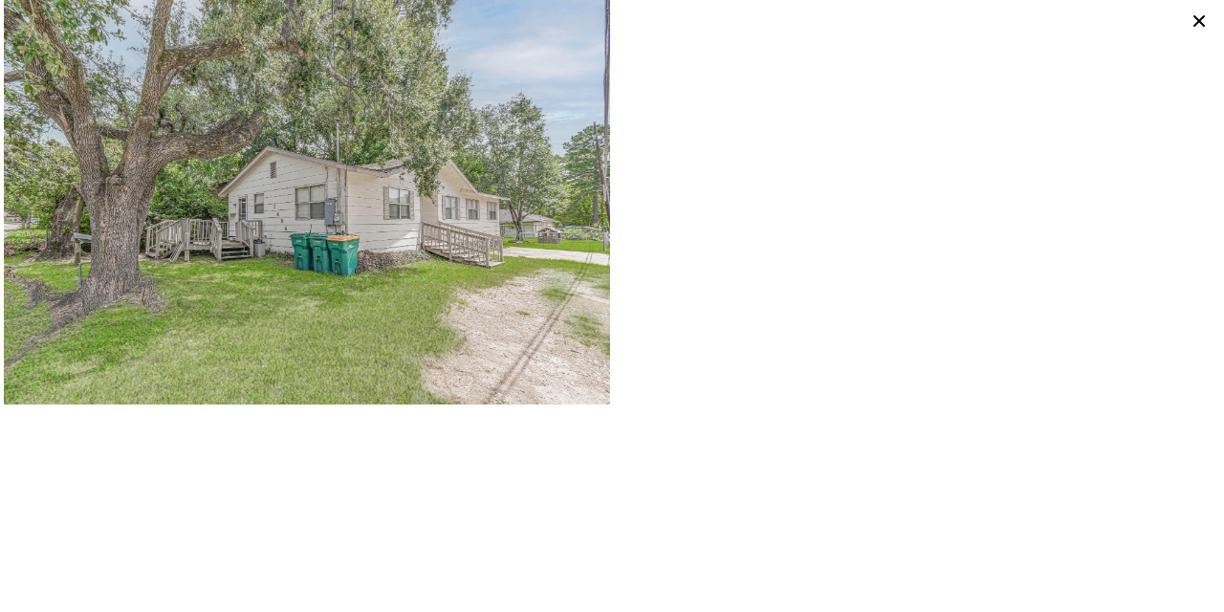
click at [1195, 14] on icon at bounding box center [1199, 21] width 27 height 27
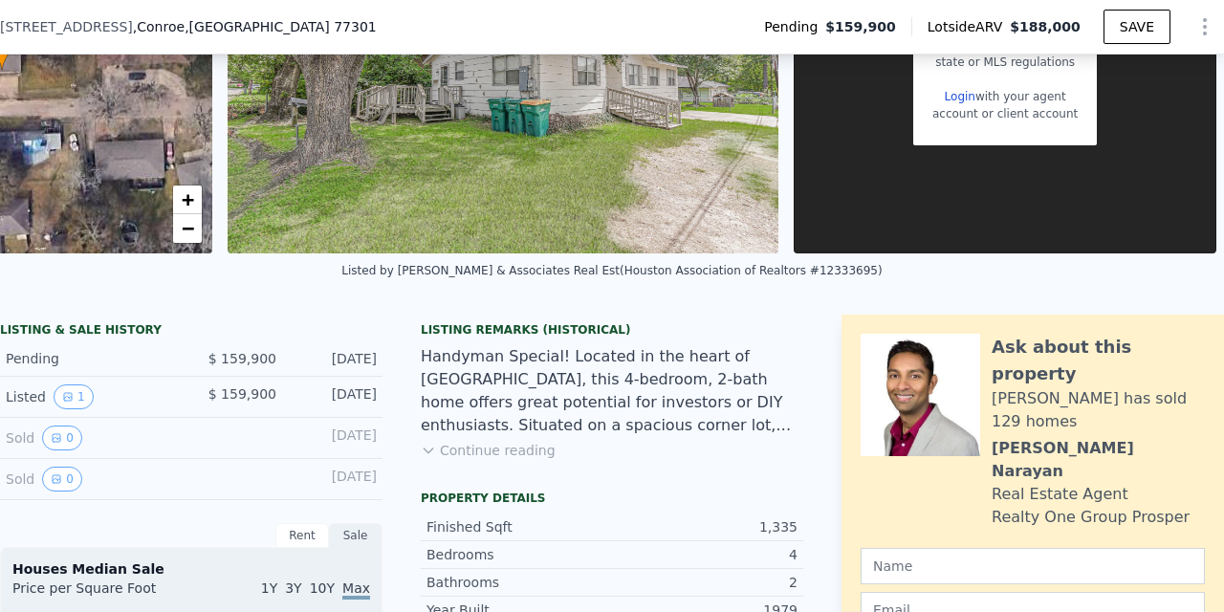
scroll to position [226, 0]
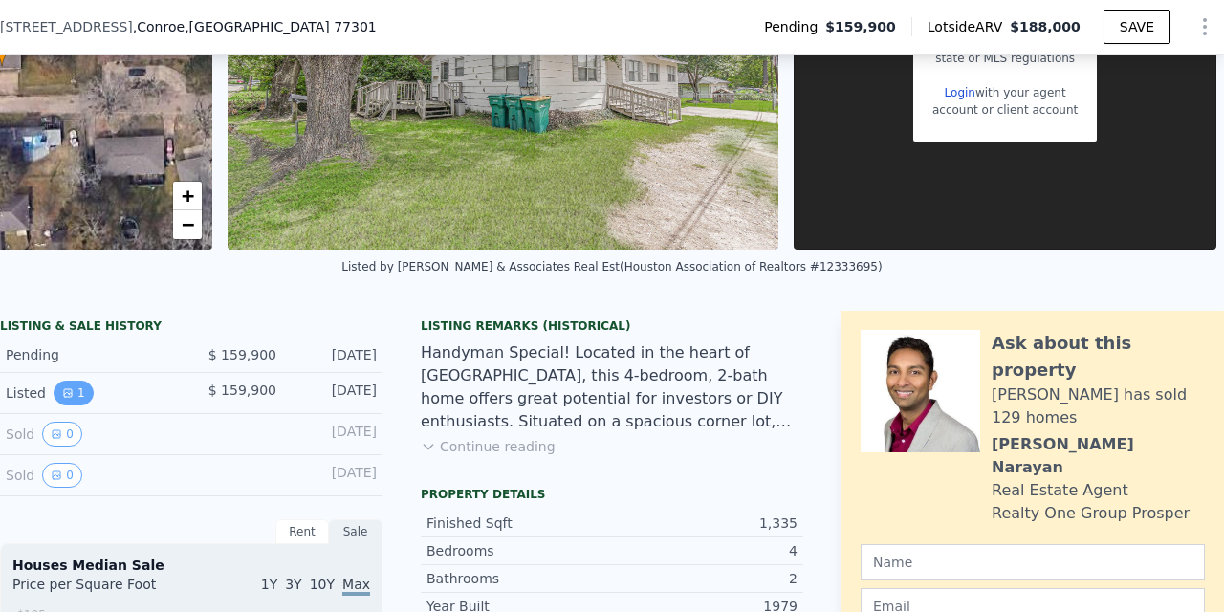
click at [78, 393] on button "1" at bounding box center [74, 393] width 40 height 25
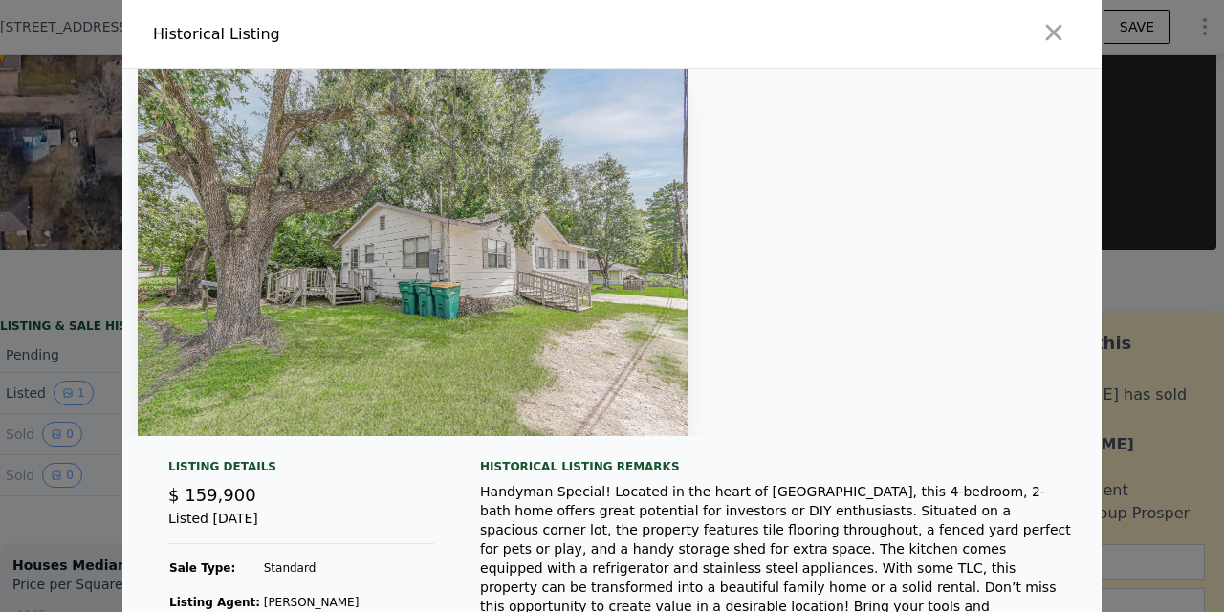
scroll to position [0, 0]
click at [1052, 36] on icon "button" at bounding box center [1053, 32] width 27 height 27
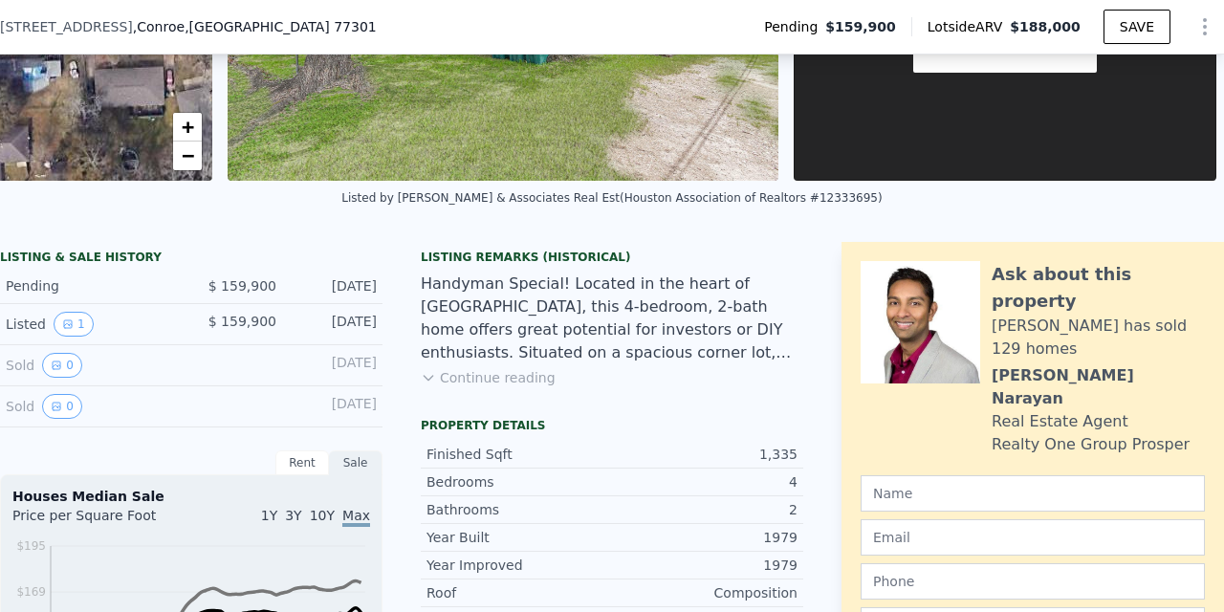
scroll to position [295, 0]
click at [517, 378] on button "Continue reading" at bounding box center [488, 376] width 135 height 19
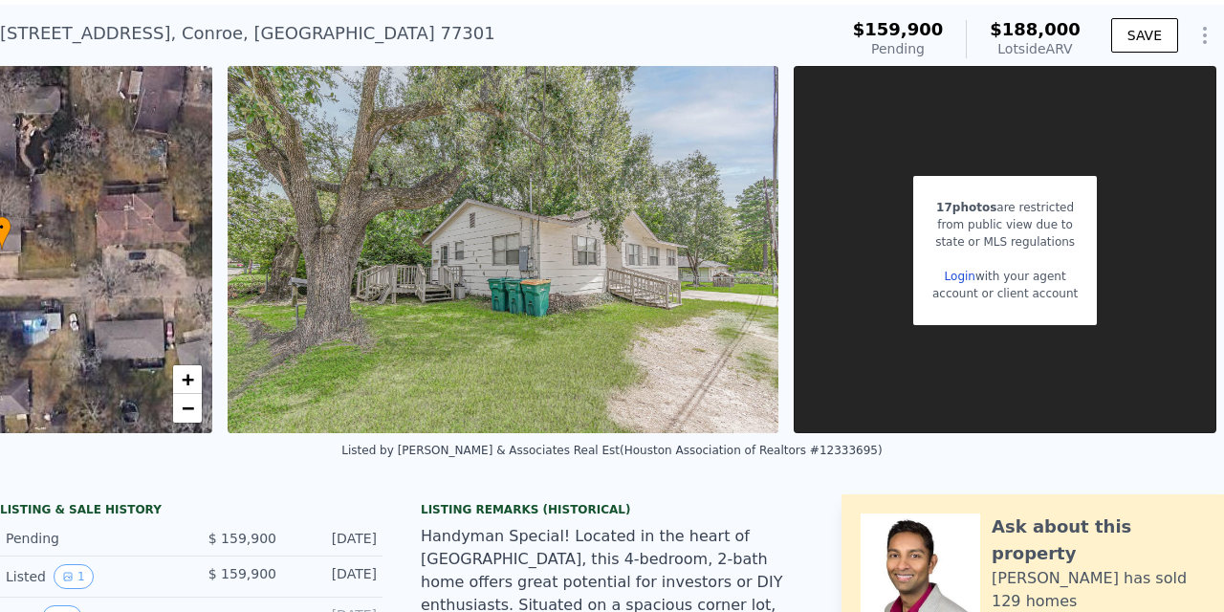
scroll to position [50, 0]
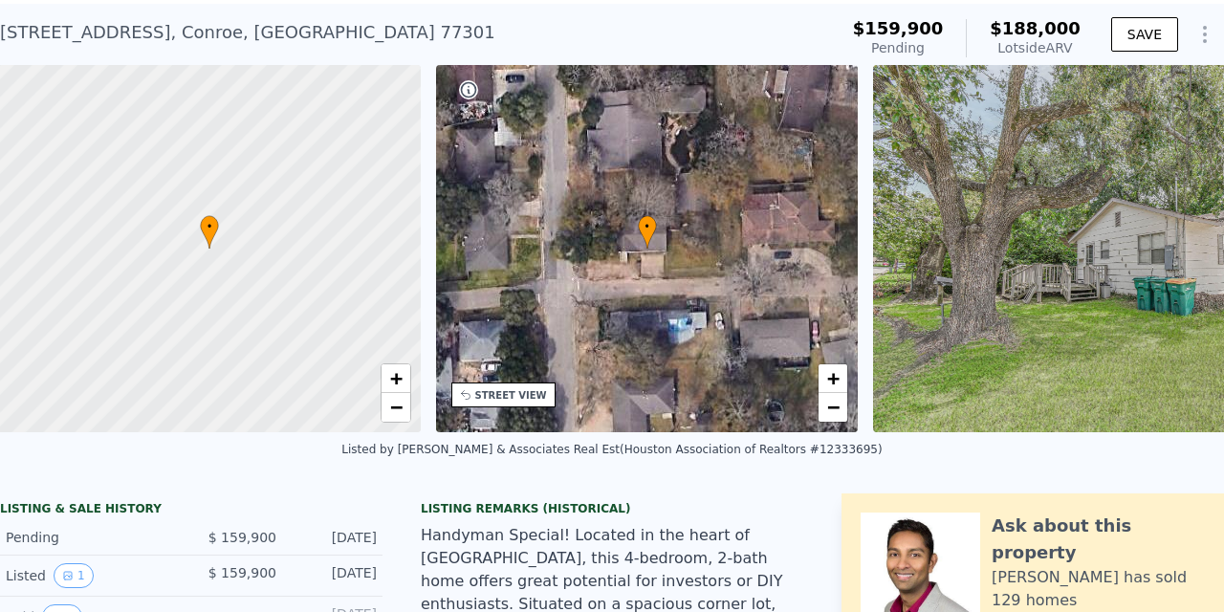
scroll to position [0, 8]
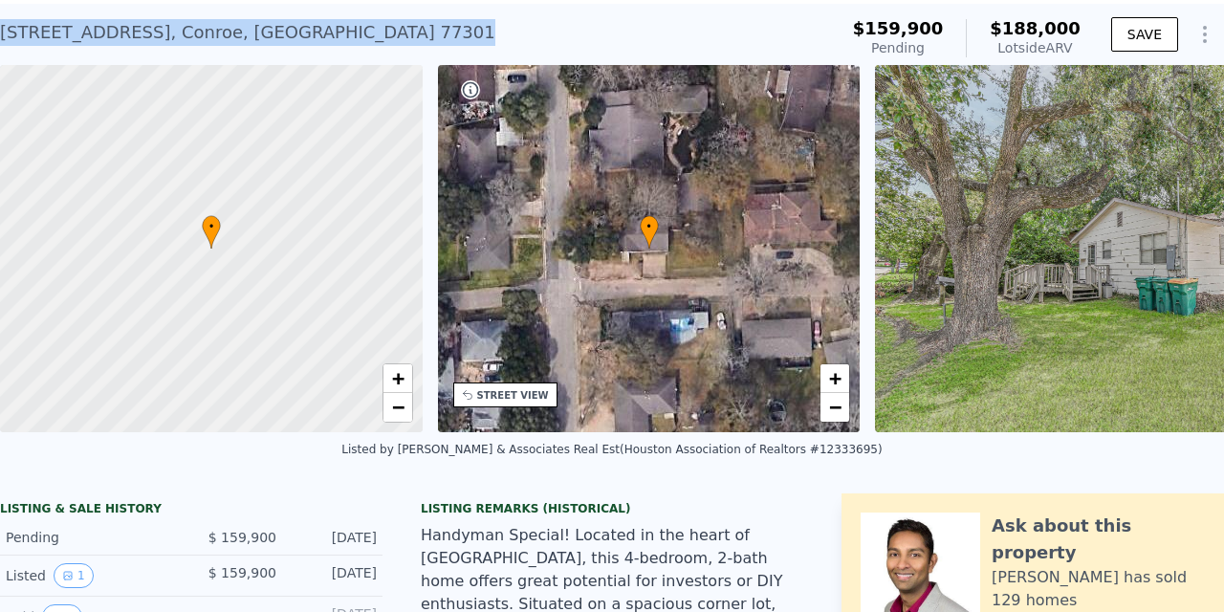
drag, startPoint x: 329, startPoint y: 32, endPoint x: 48, endPoint y: 13, distance: 281.7
click at [49, 13] on div "[STREET_ADDRESS] Pending from $159,900 (~ARV $188k )" at bounding box center [415, 38] width 830 height 54
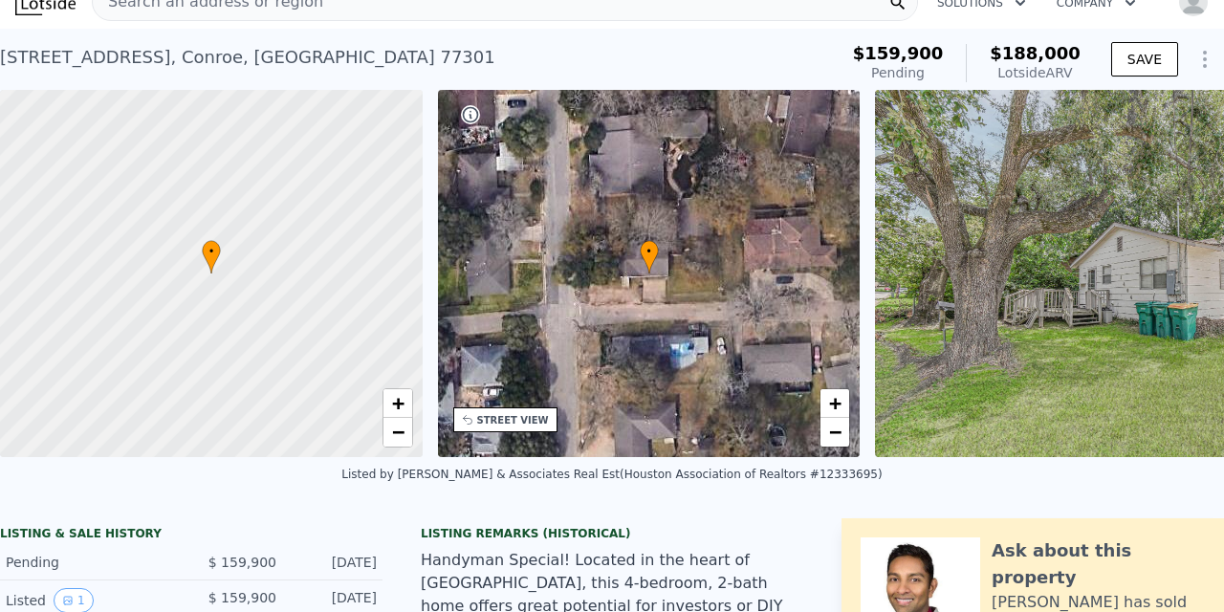
scroll to position [23, 0]
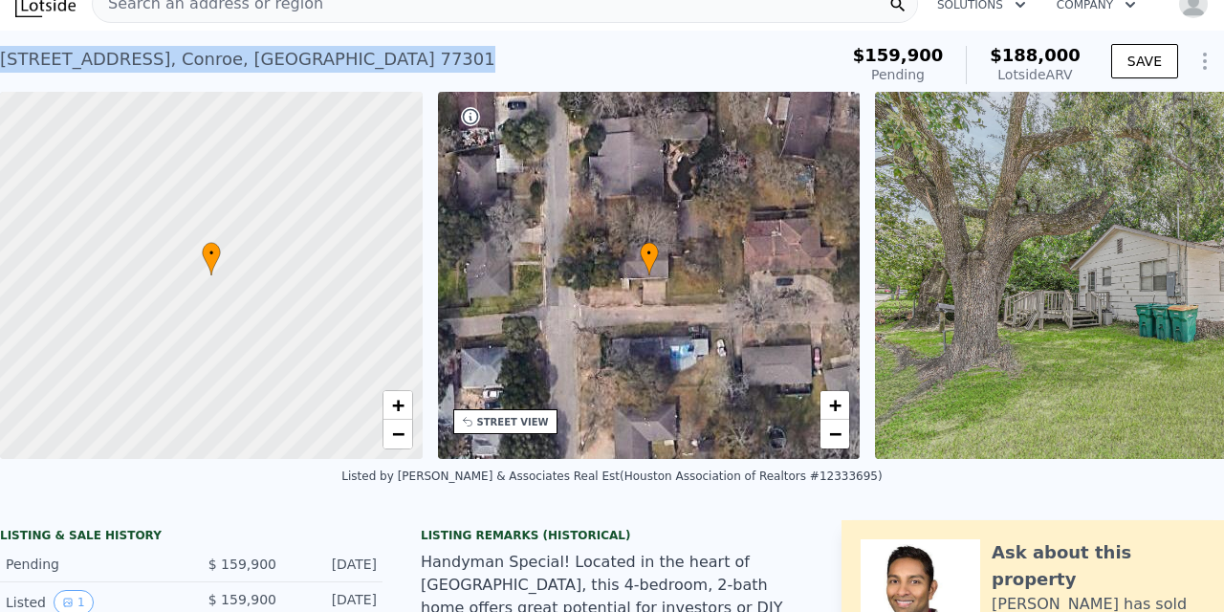
drag, startPoint x: 332, startPoint y: 63, endPoint x: 0, endPoint y: 67, distance: 331.8
click at [0, 67] on div "[STREET_ADDRESS] Pending from $159,900 (~ARV $188k )" at bounding box center [415, 65] width 830 height 54
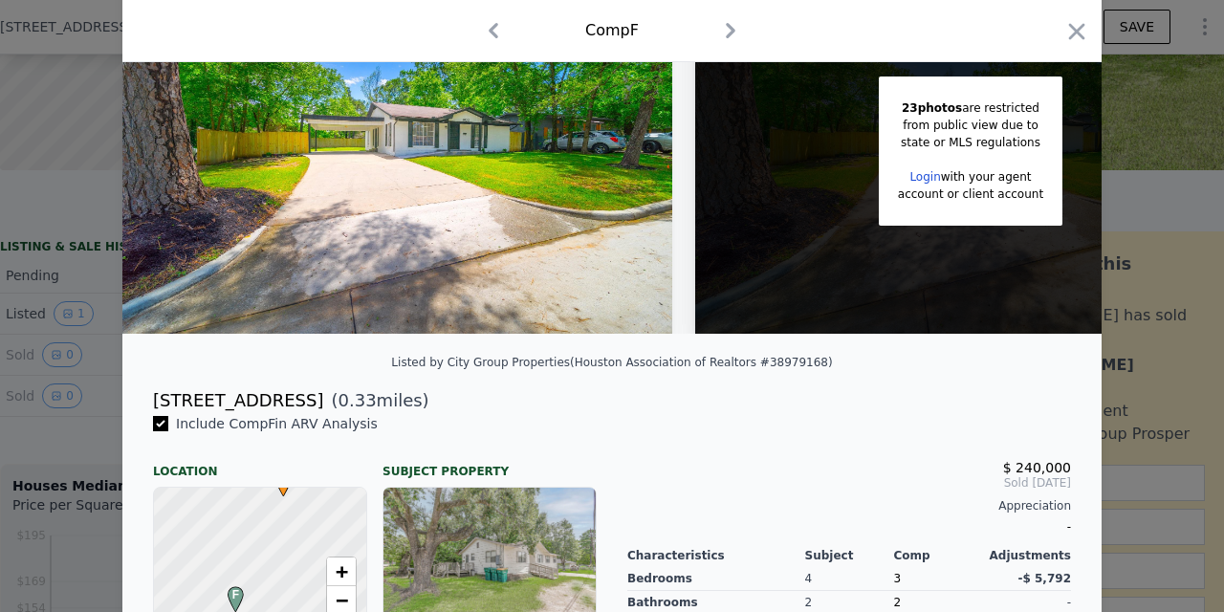
scroll to position [158, 0]
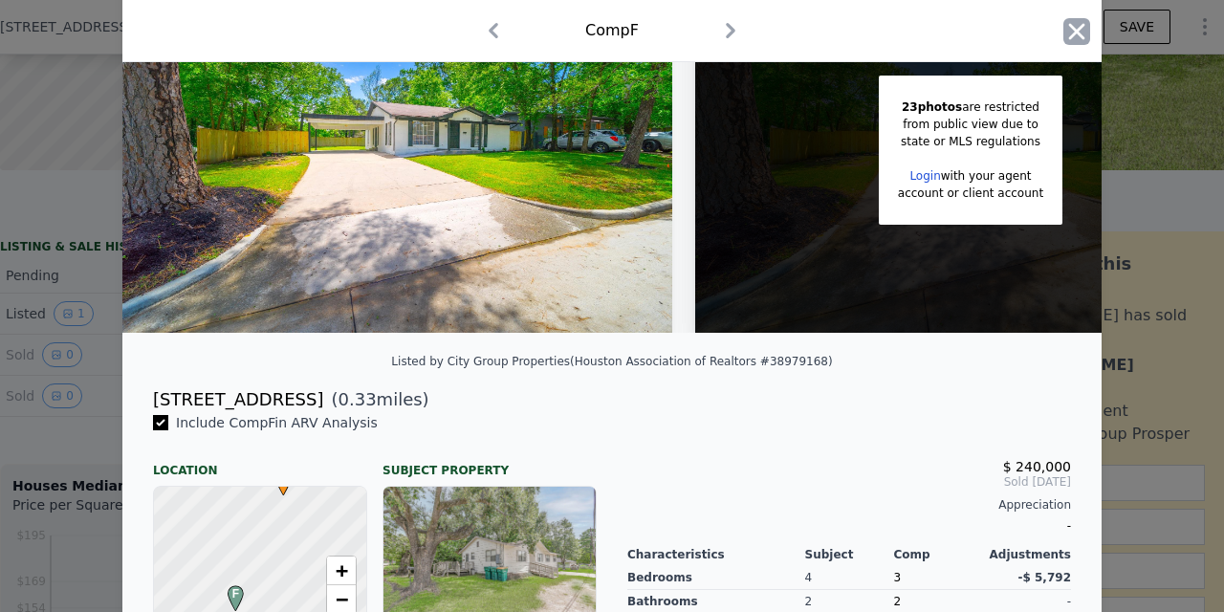
click at [1072, 36] on icon "button" at bounding box center [1077, 31] width 16 height 16
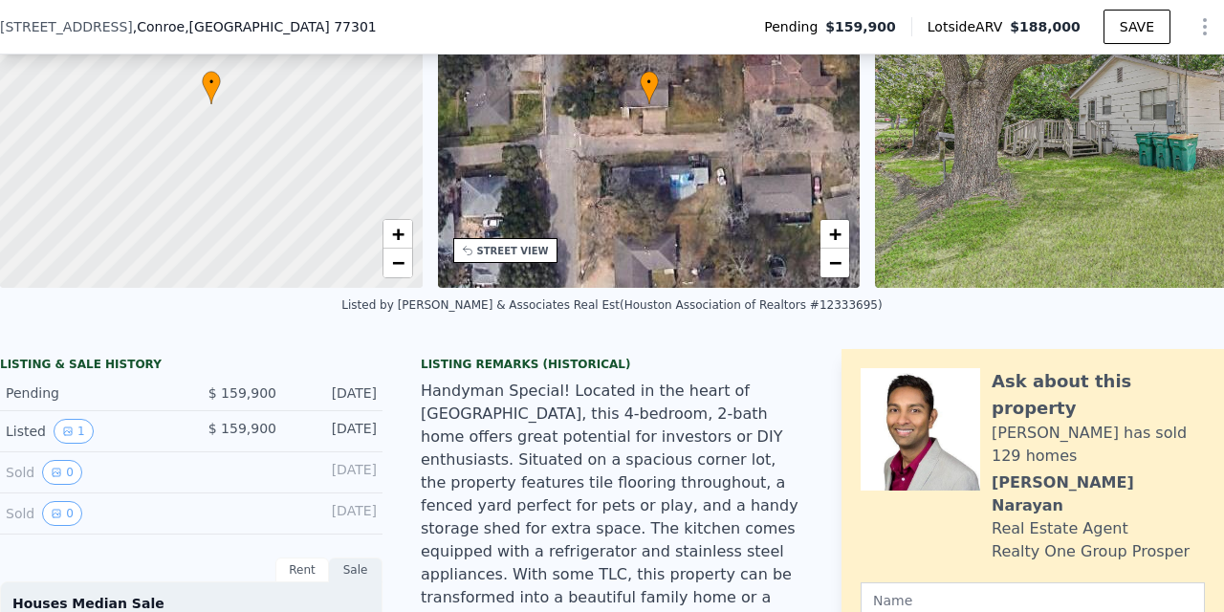
scroll to position [186, 0]
click at [77, 428] on button "1" at bounding box center [74, 432] width 40 height 25
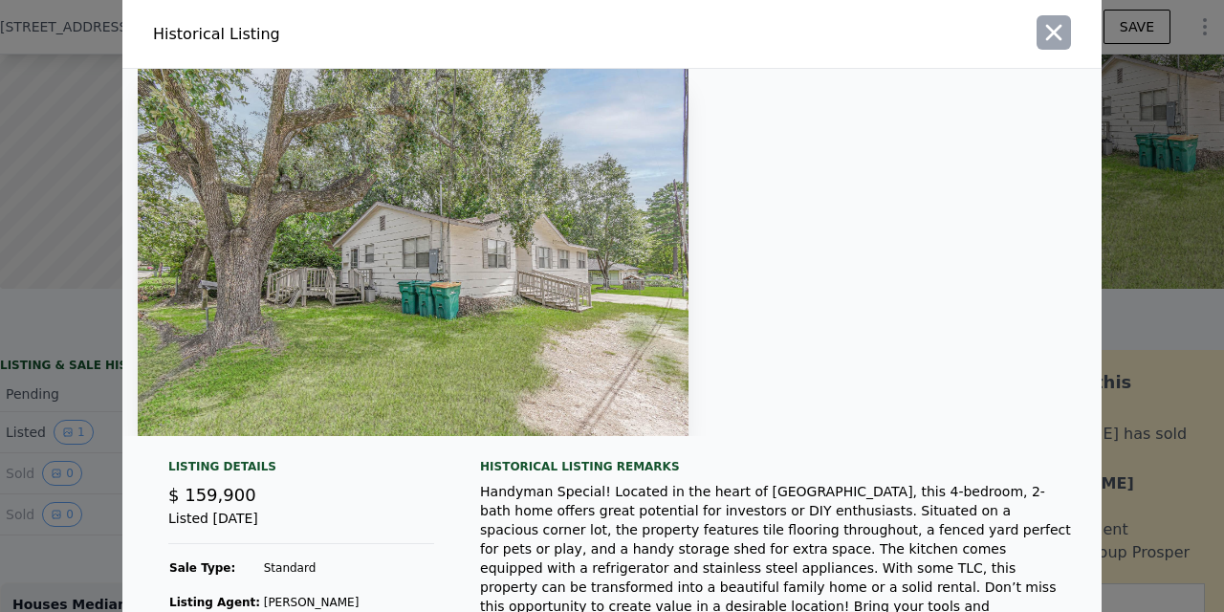
click at [1047, 33] on icon "button" at bounding box center [1053, 32] width 27 height 27
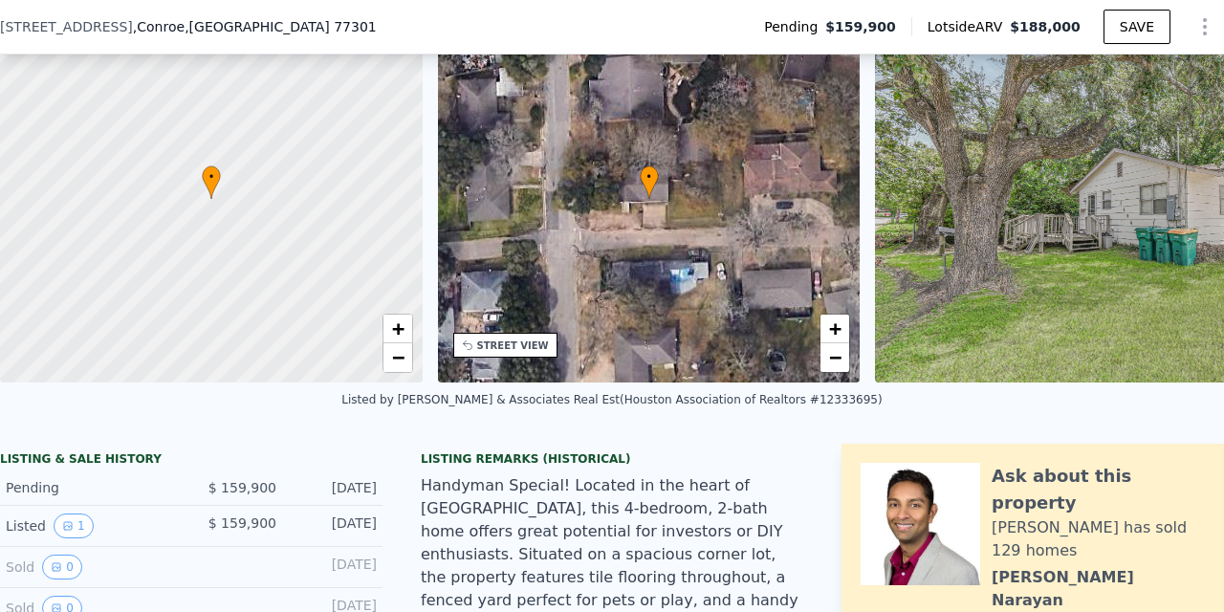
scroll to position [92, 0]
click at [404, 331] on link "+" at bounding box center [397, 330] width 29 height 29
click at [402, 329] on span "+" at bounding box center [397, 329] width 12 height 24
drag, startPoint x: 346, startPoint y: 243, endPoint x: 205, endPoint y: 404, distance: 214.1
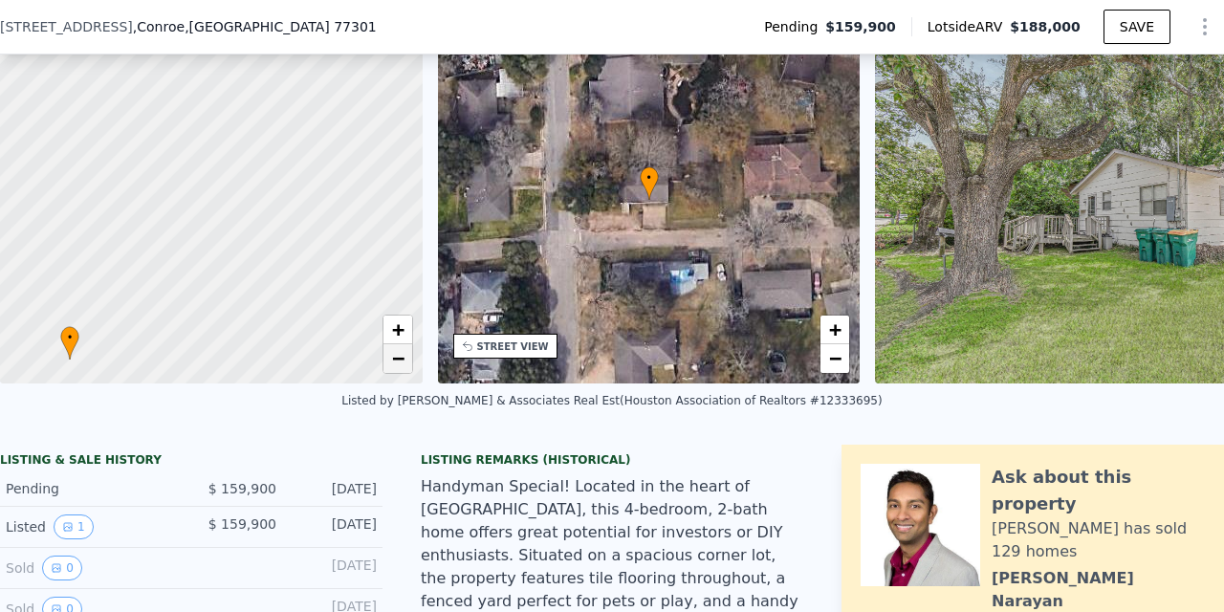
click at [397, 356] on span "−" at bounding box center [397, 358] width 12 height 24
click at [397, 355] on span "−" at bounding box center [397, 358] width 12 height 24
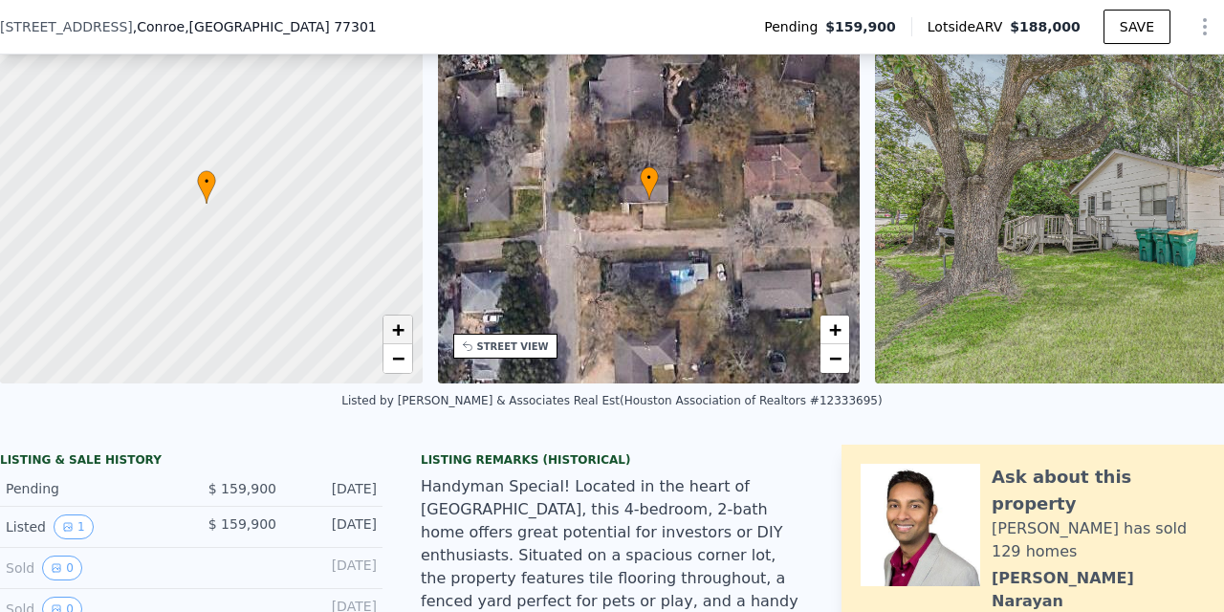
click at [396, 335] on span "+" at bounding box center [397, 329] width 12 height 24
drag, startPoint x: 318, startPoint y: 286, endPoint x: 110, endPoint y: 292, distance: 208.5
click at [110, 291] on div at bounding box center [210, 200] width 507 height 441
drag, startPoint x: 215, startPoint y: 261, endPoint x: 0, endPoint y: 354, distance: 234.3
click at [0, 355] on div at bounding box center [211, 200] width 507 height 441
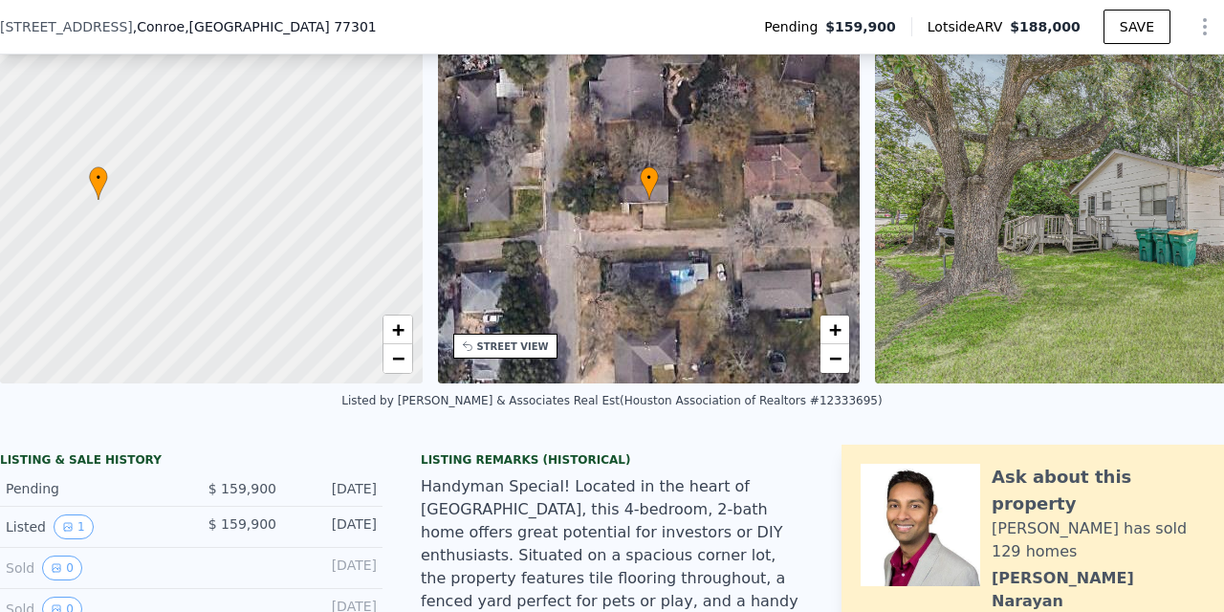
drag, startPoint x: 218, startPoint y: 304, endPoint x: 545, endPoint y: 194, distance: 345.0
click at [544, 194] on div "• + − • + − STREET VIEW Loading... SATELLITE VIEW 17 photos are restricted from…" at bounding box center [612, 199] width 1224 height 367
drag, startPoint x: 311, startPoint y: 276, endPoint x: 280, endPoint y: 127, distance: 152.3
click at [280, 127] on div at bounding box center [211, 200] width 507 height 441
drag, startPoint x: 207, startPoint y: 142, endPoint x: 262, endPoint y: 243, distance: 114.7
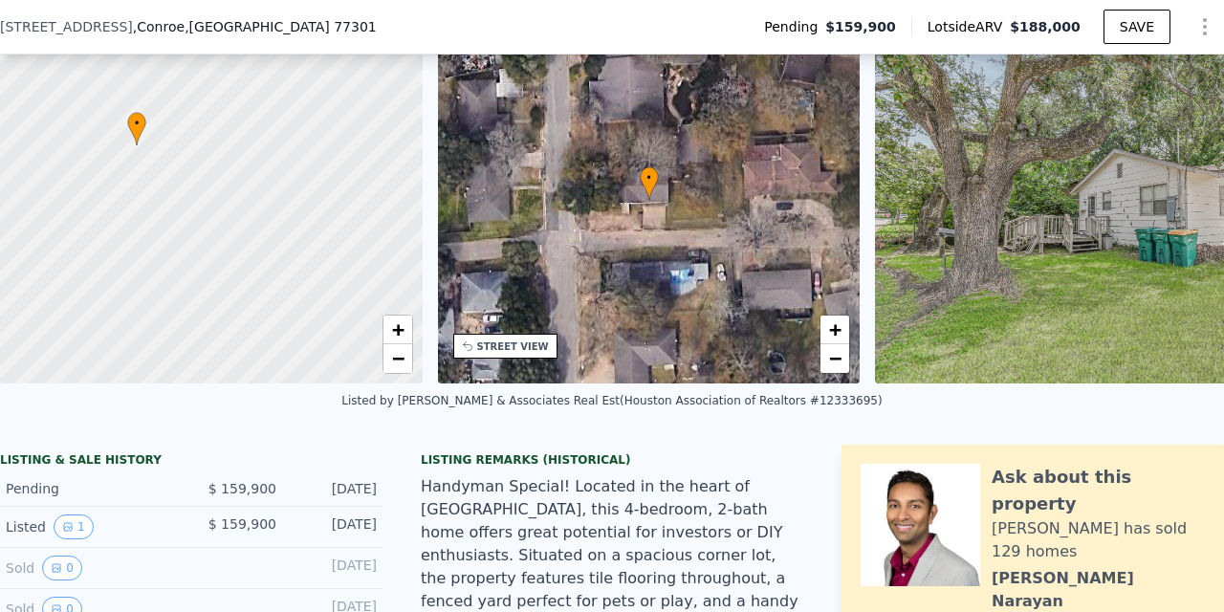
click at [262, 243] on div at bounding box center [211, 200] width 507 height 441
drag, startPoint x: 204, startPoint y: 290, endPoint x: 242, endPoint y: 295, distance: 38.5
click at [242, 295] on div at bounding box center [211, 200] width 507 height 441
drag, startPoint x: 244, startPoint y: 279, endPoint x: 248, endPoint y: 333, distance: 53.7
click at [249, 334] on div at bounding box center [211, 200] width 507 height 441
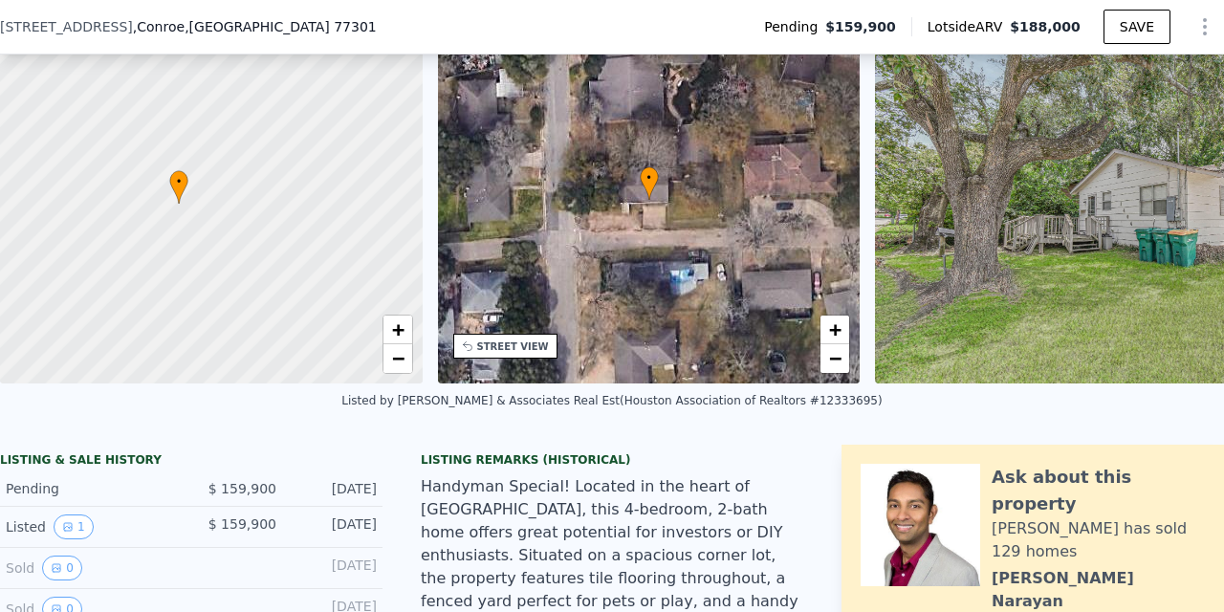
drag, startPoint x: 342, startPoint y: 434, endPoint x: 402, endPoint y: 439, distance: 59.5
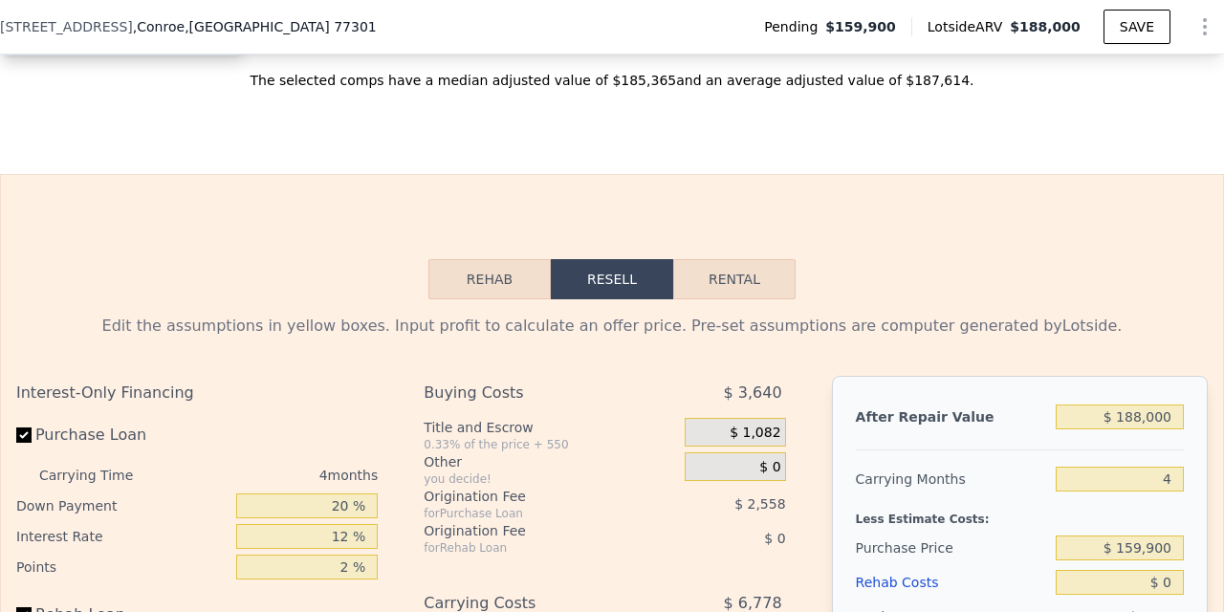
scroll to position [2690, 0]
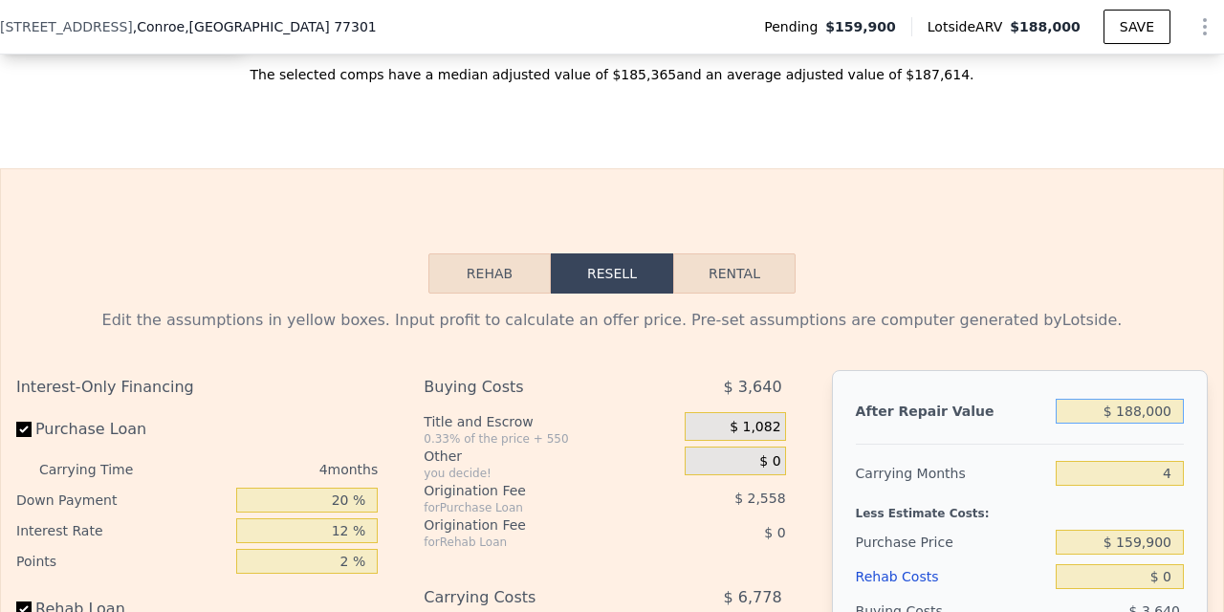
drag, startPoint x: 1178, startPoint y: 388, endPoint x: 1119, endPoint y: 384, distance: 59.4
click at [1119, 399] on input "$ 188,000" at bounding box center [1120, 411] width 128 height 25
type input "$ 0018,000"
type input "-$ 153,601"
type input "$ 001,000"
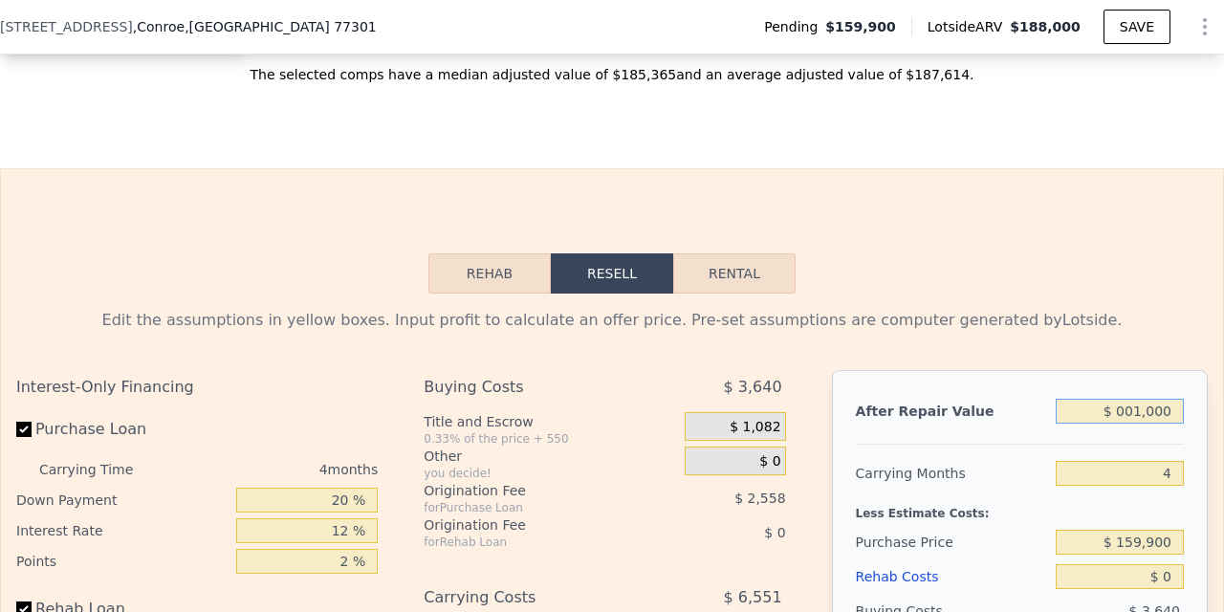
type input "-$ 169,671"
type input "$ 00000"
type input "-$ 170,617"
type input "$ 2,000"
type input "-$ 168,727"
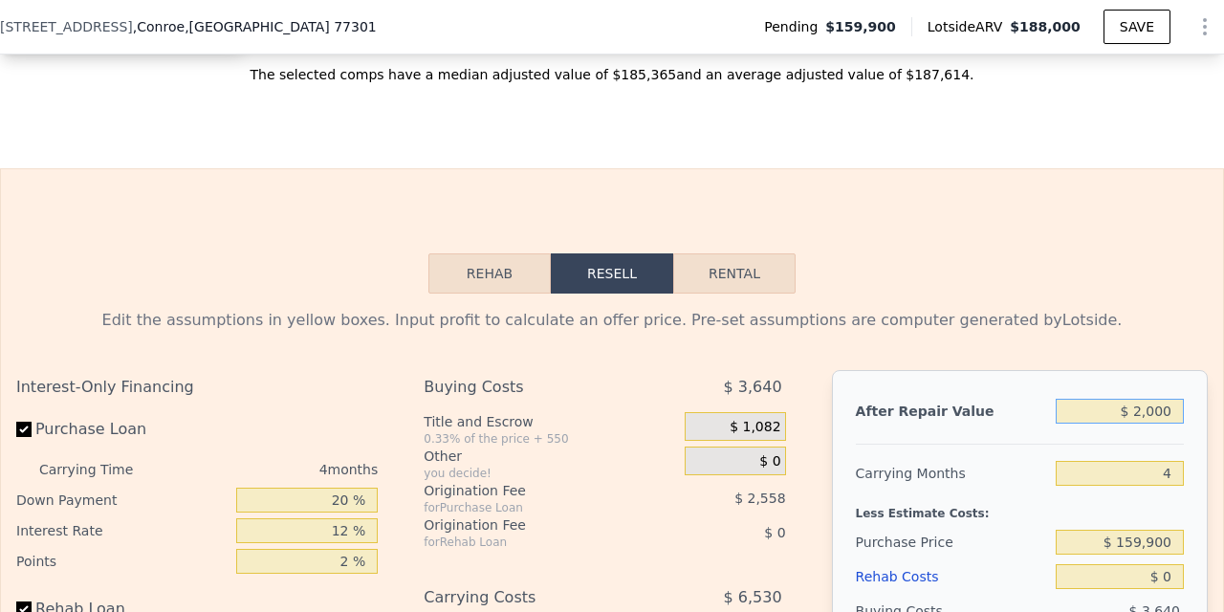
type input "$ 20,000"
type input "-$ 151,711"
type input "$ 200,000"
type input "$ 18,450"
type input "$ 200,000"
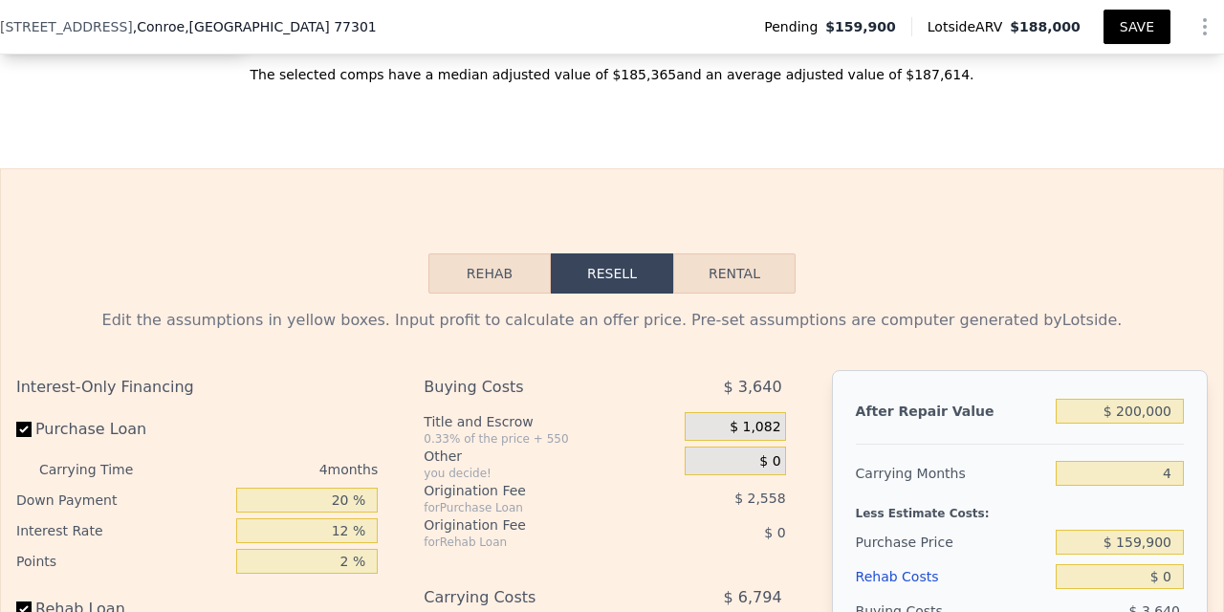
click at [1139, 30] on button "SAVE" at bounding box center [1136, 27] width 67 height 34
type input "4"
type input "1282"
type input "10650.42"
click at [1144, 530] on input "$ 159,900" at bounding box center [1120, 542] width 128 height 25
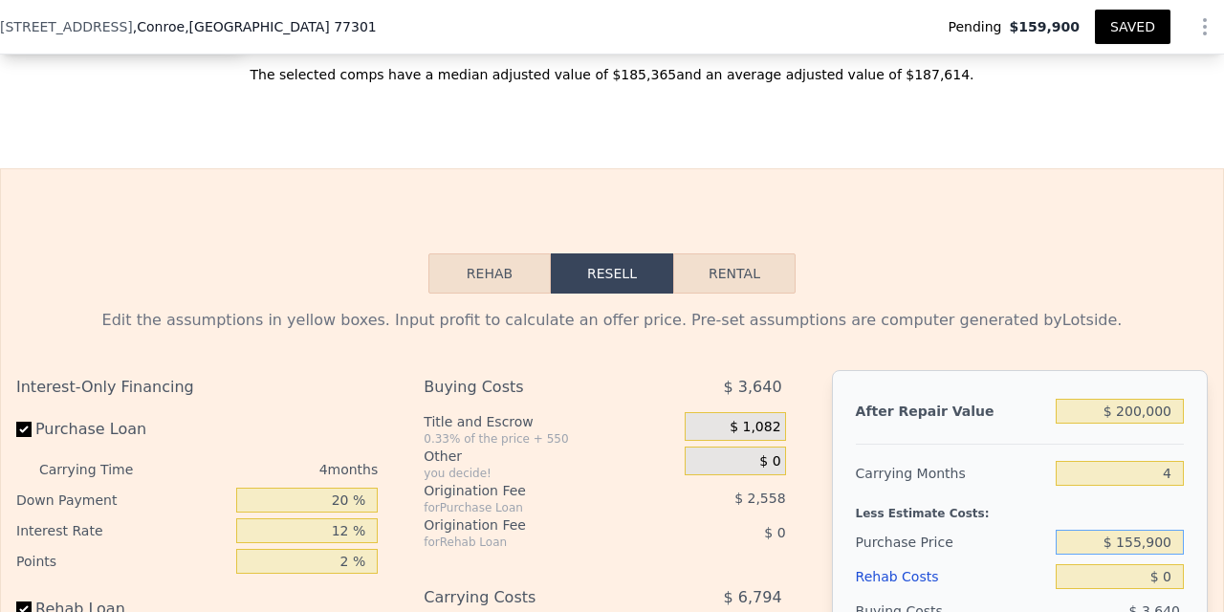
type input "$ 155,900"
click at [1138, 564] on input "$ 0" at bounding box center [1120, 576] width 128 height 25
type input "$ 22,655"
click at [1175, 564] on input "$ 0" at bounding box center [1120, 576] width 128 height 25
type input "$ 3"
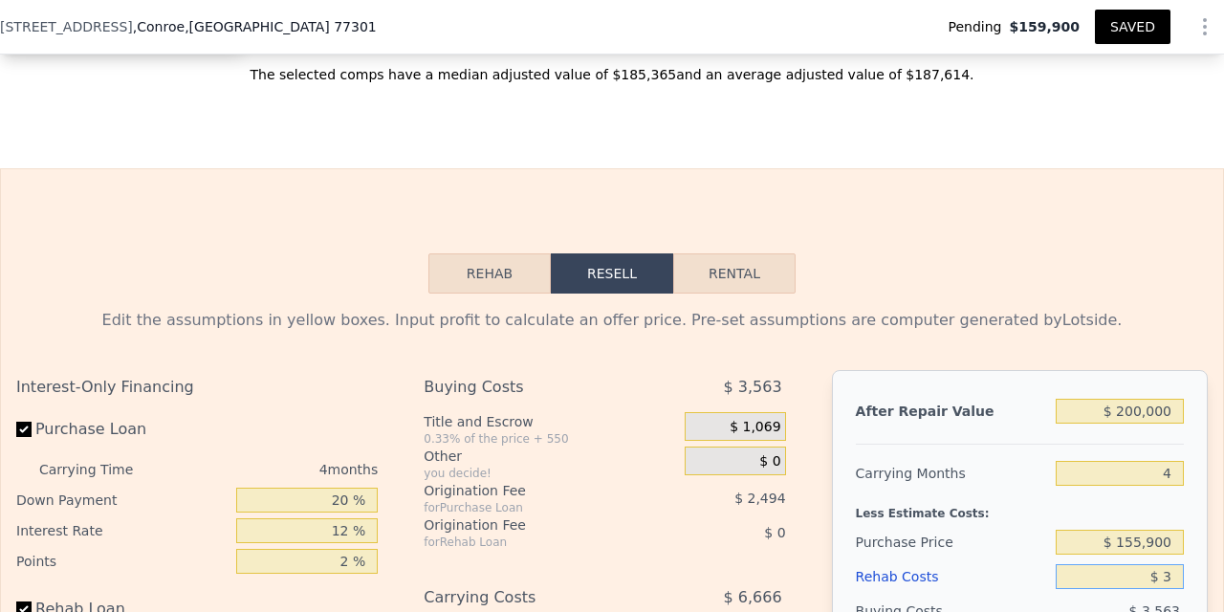
type input "$ 22,652"
type input "$ 30"
type input "$ 22,625"
type input "$ 300"
type input "$ 22,342"
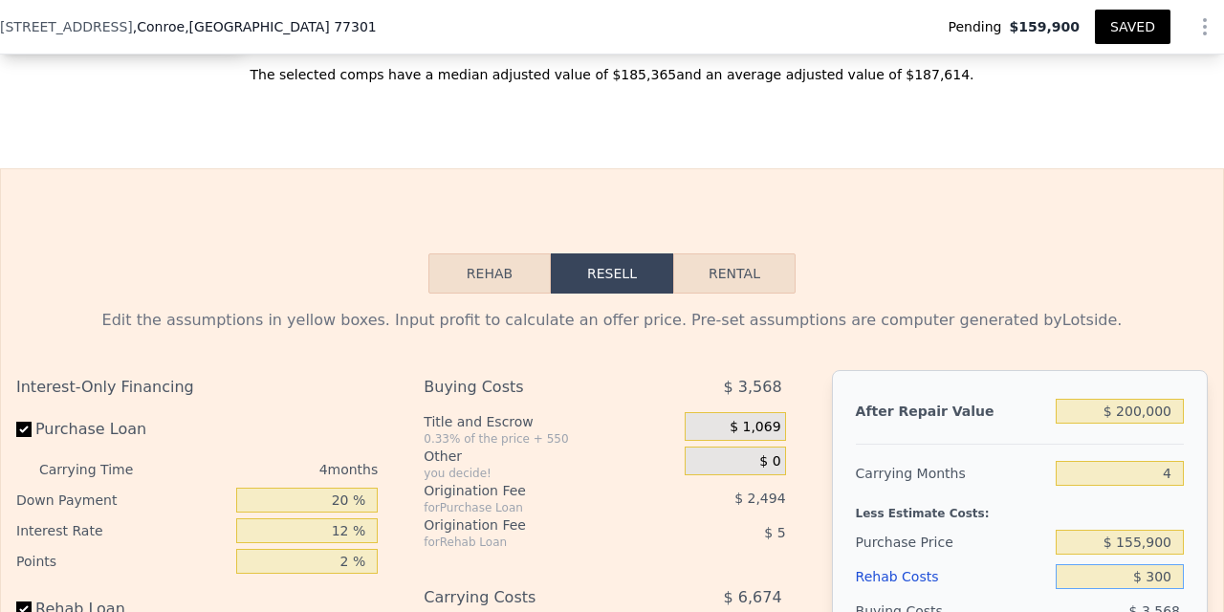
type input "$ 3,000"
type input "$ 19,511"
type input "$ 30,000"
type input "-$ 8,785"
click at [1102, 530] on input "$ 155,900" at bounding box center [1120, 542] width 128 height 25
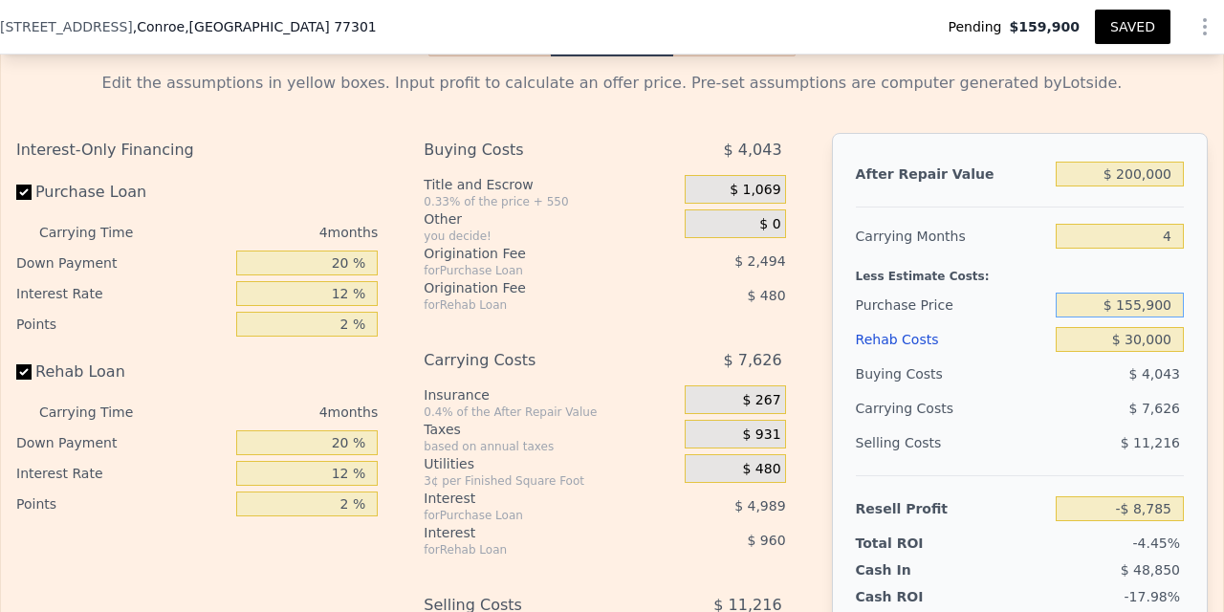
scroll to position [2925, 0]
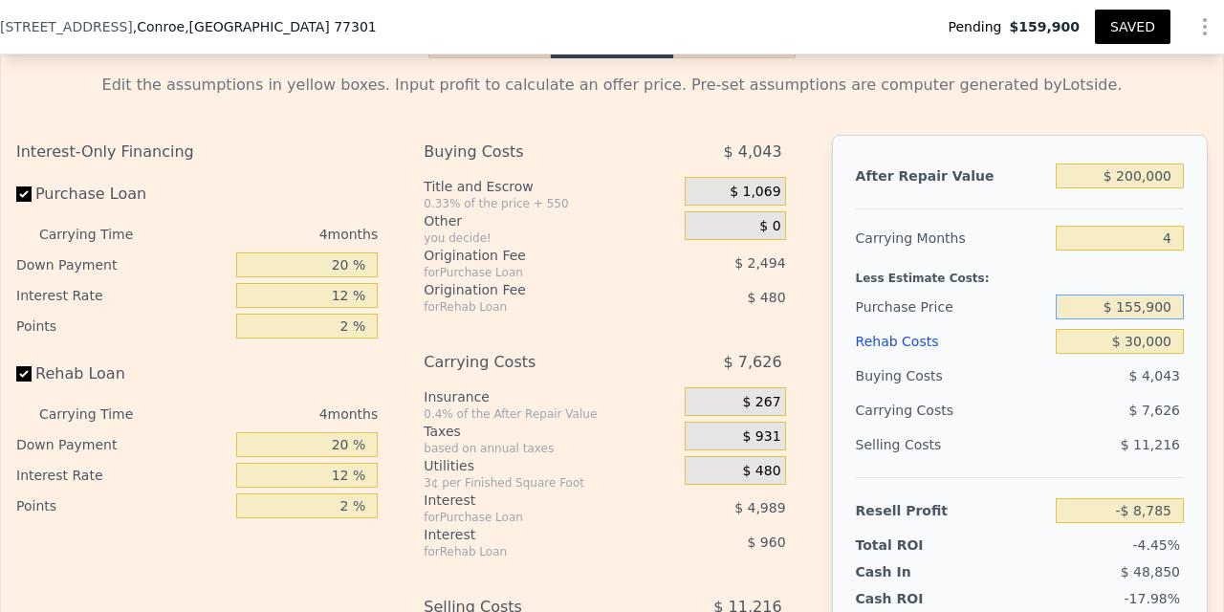
click at [1142, 295] on input "$ 155,900" at bounding box center [1120, 307] width 128 height 25
type input "$ 125,000"
click at [1103, 329] on input "$ 30,000" at bounding box center [1120, 341] width 128 height 25
type input "$ 23,700"
click at [1126, 27] on button "SAVED" at bounding box center [1133, 27] width 76 height 34
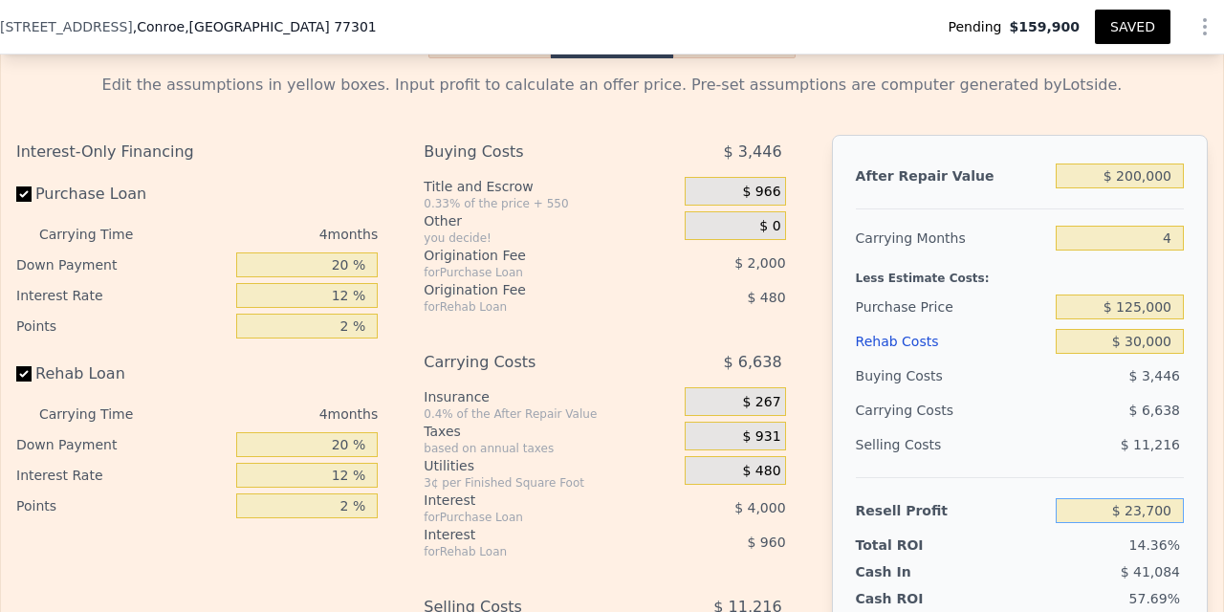
drag, startPoint x: 1111, startPoint y: 491, endPoint x: 1209, endPoint y: 494, distance: 97.6
click at [1210, 494] on div "Edit the assumptions in yellow boxes. Input profit to calculate an offer price.…" at bounding box center [612, 413] width 1222 height 711
click at [352, 283] on input "12 %" at bounding box center [307, 295] width 142 height 25
type input "1 %"
type input "$ 27,368"
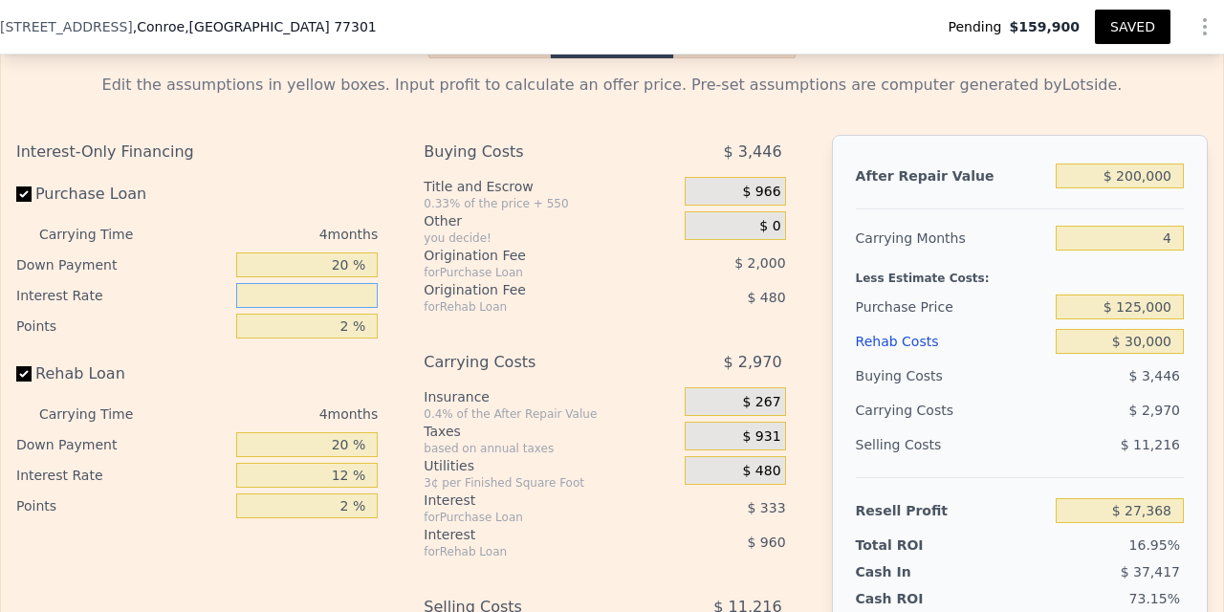
type input "7 %"
type input "$ 25,368"
click at [348, 463] on input "12 %" at bounding box center [307, 475] width 142 height 25
type input "1 %"
type input "$ 26,248"
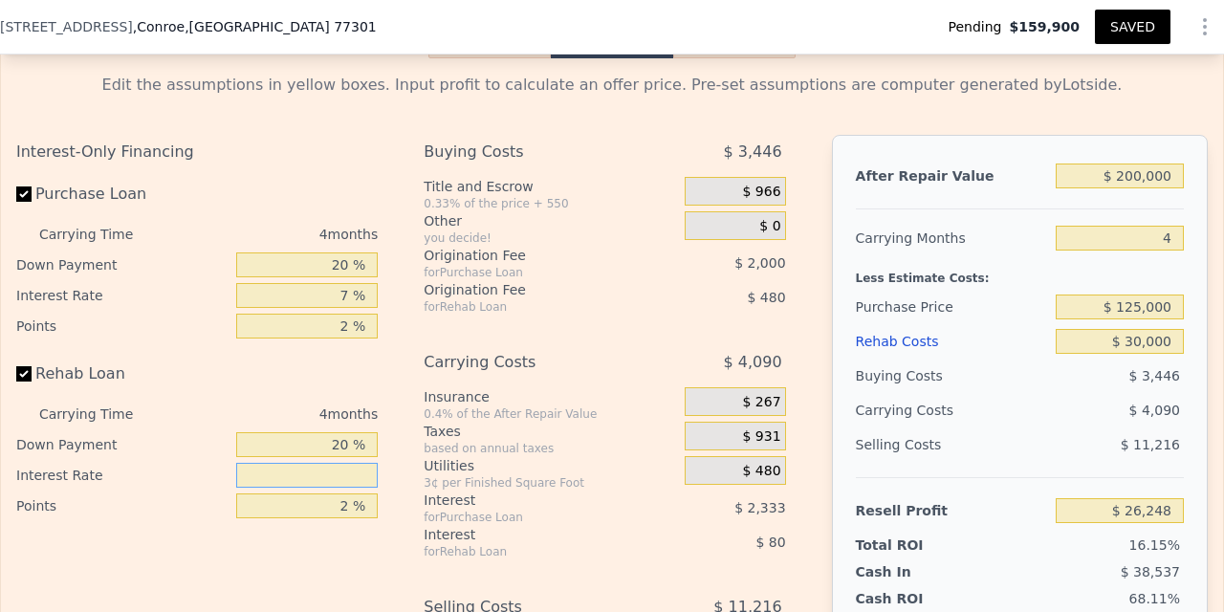
type input "7 %"
type input "$ 25,768"
click at [1072, 498] on input "$ 25,768" at bounding box center [1120, 510] width 128 height 25
click at [349, 283] on input "7 %" at bounding box center [307, 295] width 142 height 25
type input "6 %"
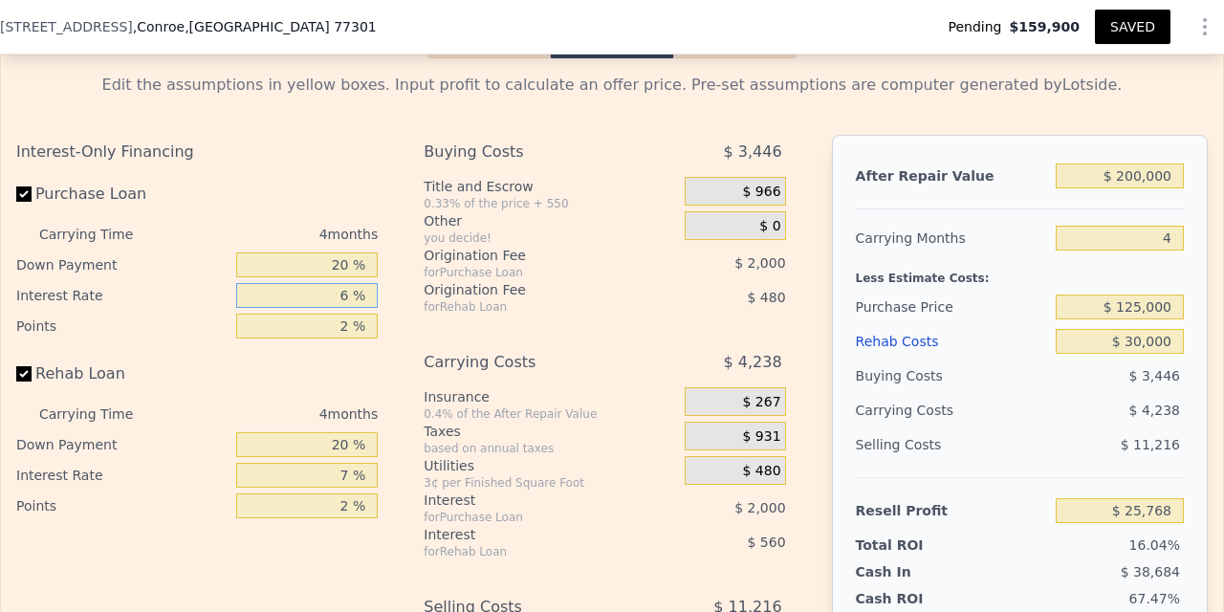
type input "$ 26,100"
click at [348, 463] on input "7 %" at bounding box center [307, 475] width 142 height 25
type input "6 %"
type input "$ 26,180"
click at [1075, 498] on input "$ 26,180" at bounding box center [1120, 510] width 128 height 25
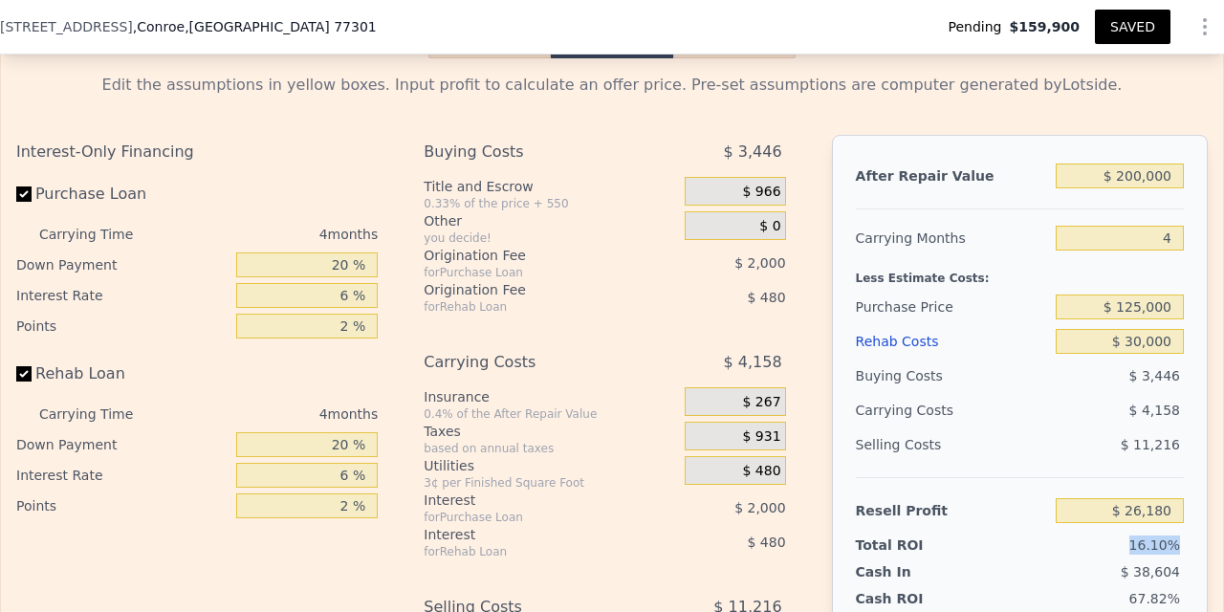
drag, startPoint x: 1137, startPoint y: 523, endPoint x: 1176, endPoint y: 520, distance: 39.3
click at [1176, 537] on span "16.10%" at bounding box center [1154, 544] width 51 height 15
click at [1134, 164] on input "$ 200,000" at bounding box center [1120, 176] width 128 height 25
type input "$ 20,000"
type input "-$ 143,981"
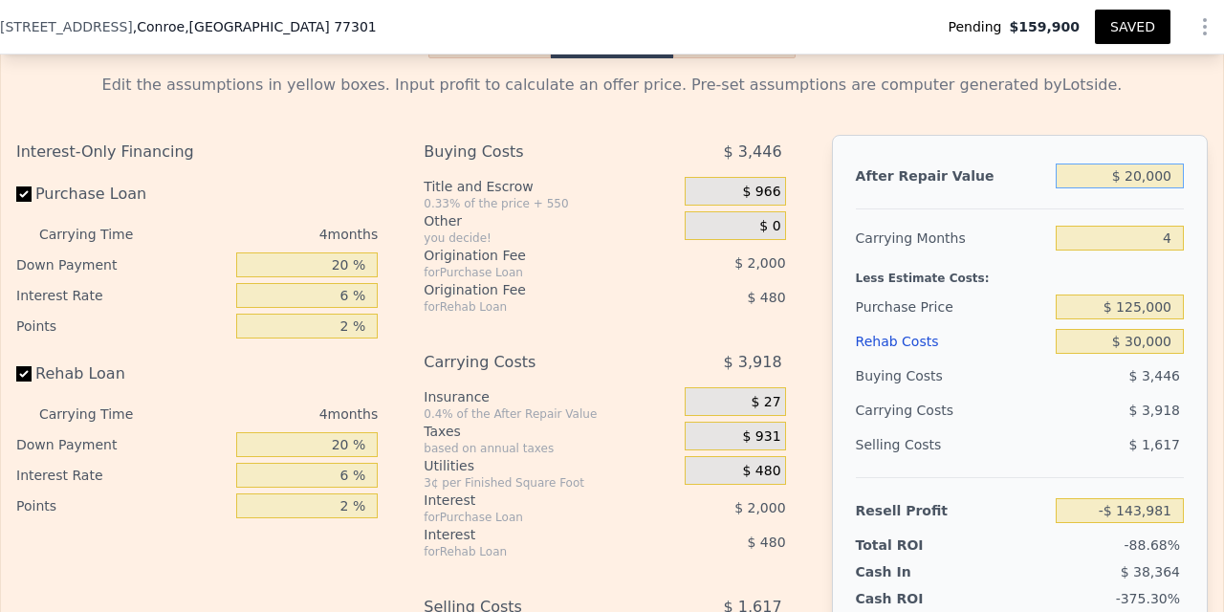
type input "$ 210,000"
type input "$ 35,634"
type input "$ 210,000"
click at [1128, 226] on input "4" at bounding box center [1120, 238] width 128 height 25
drag, startPoint x: 1111, startPoint y: 490, endPoint x: 1191, endPoint y: 494, distance: 80.5
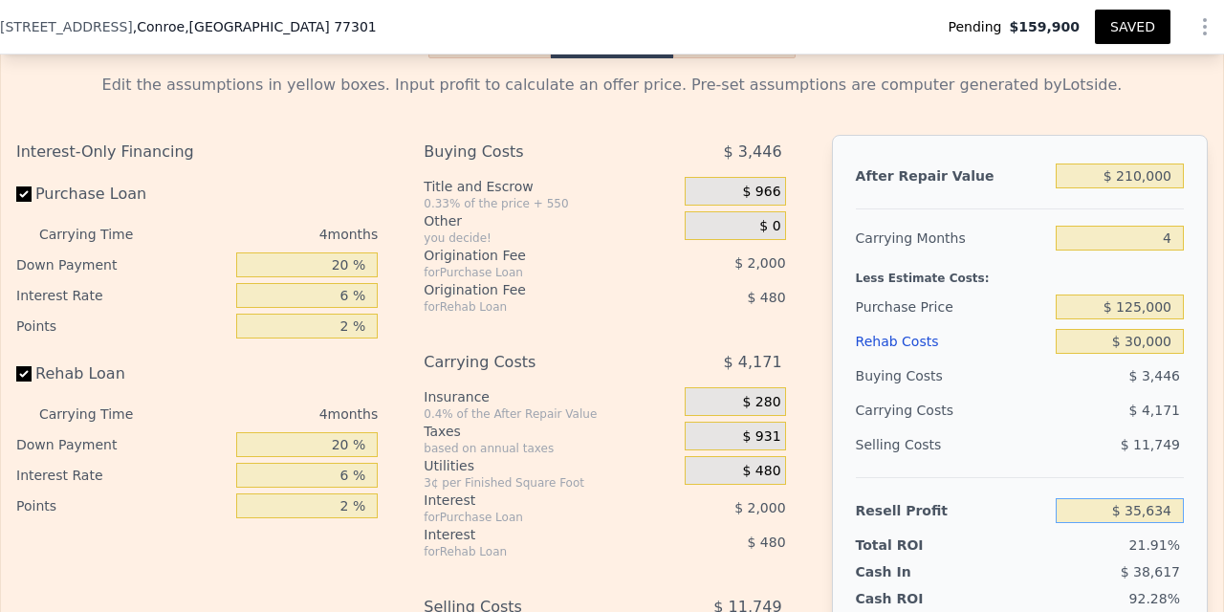
click at [1191, 494] on div "After Repair Value $ 210,000 Carrying Months 4 Less Estimate Costs: Purchase Pr…" at bounding box center [1020, 401] width 376 height 532
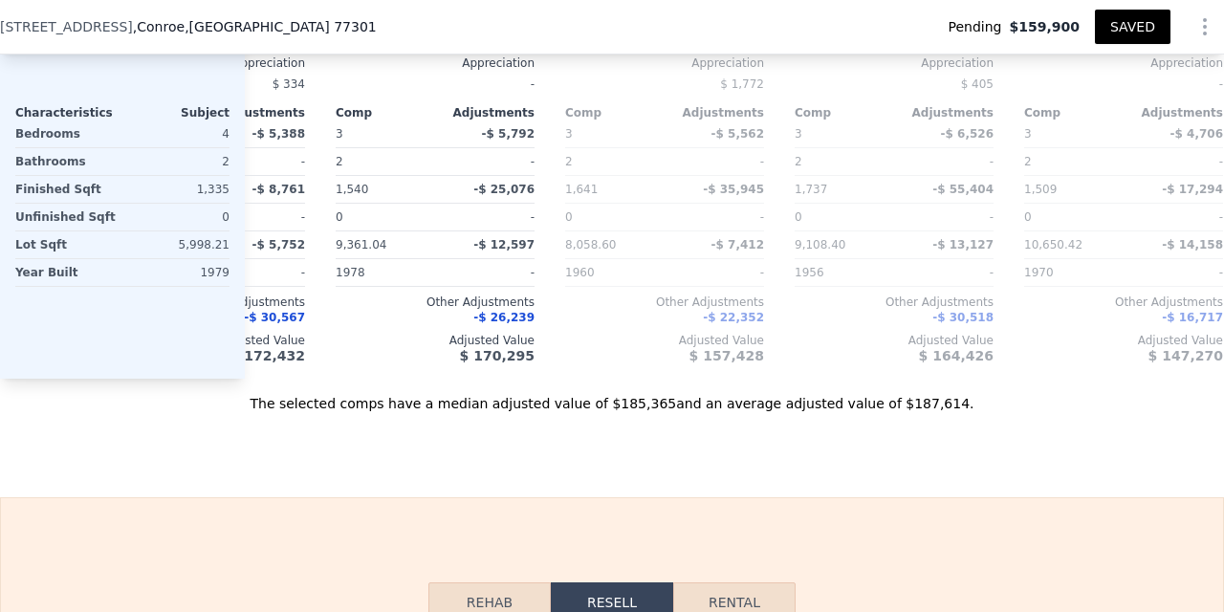
scroll to position [2334, 0]
